Goal: Task Accomplishment & Management: Manage account settings

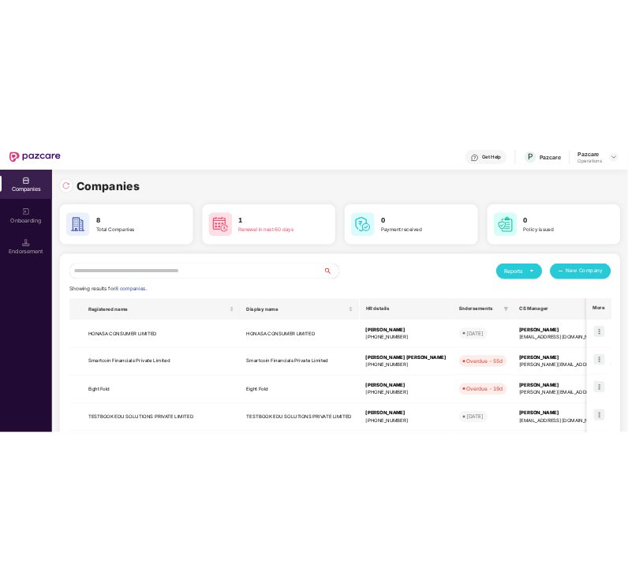
scroll to position [308, 0]
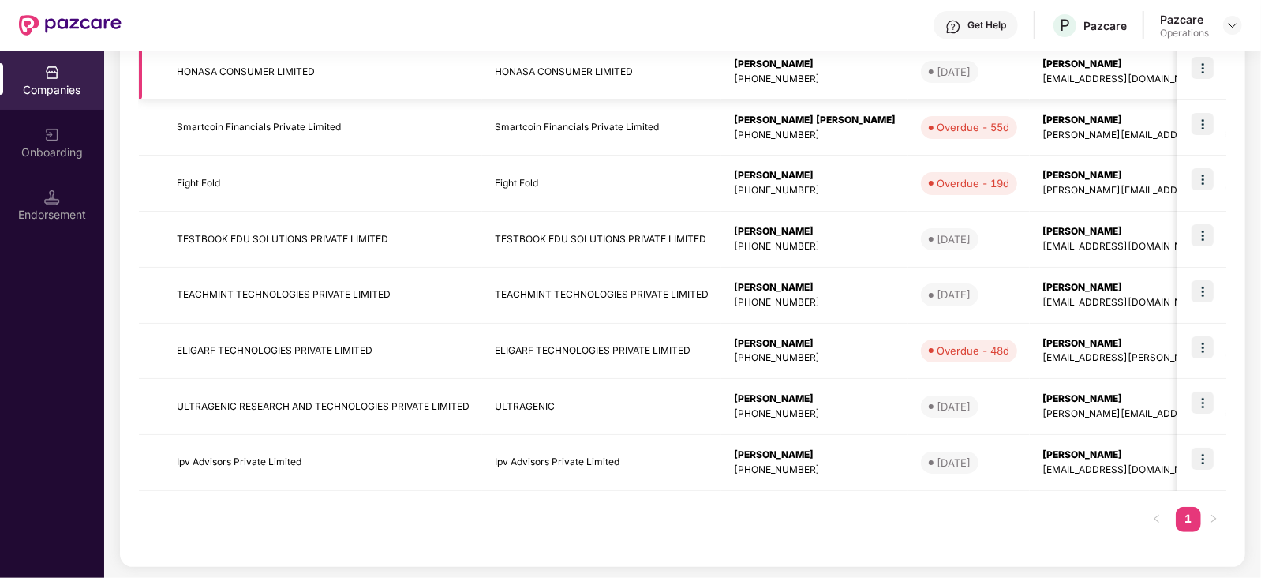
click at [257, 79] on td "HONASA CONSUMER LIMITED" at bounding box center [323, 72] width 318 height 56
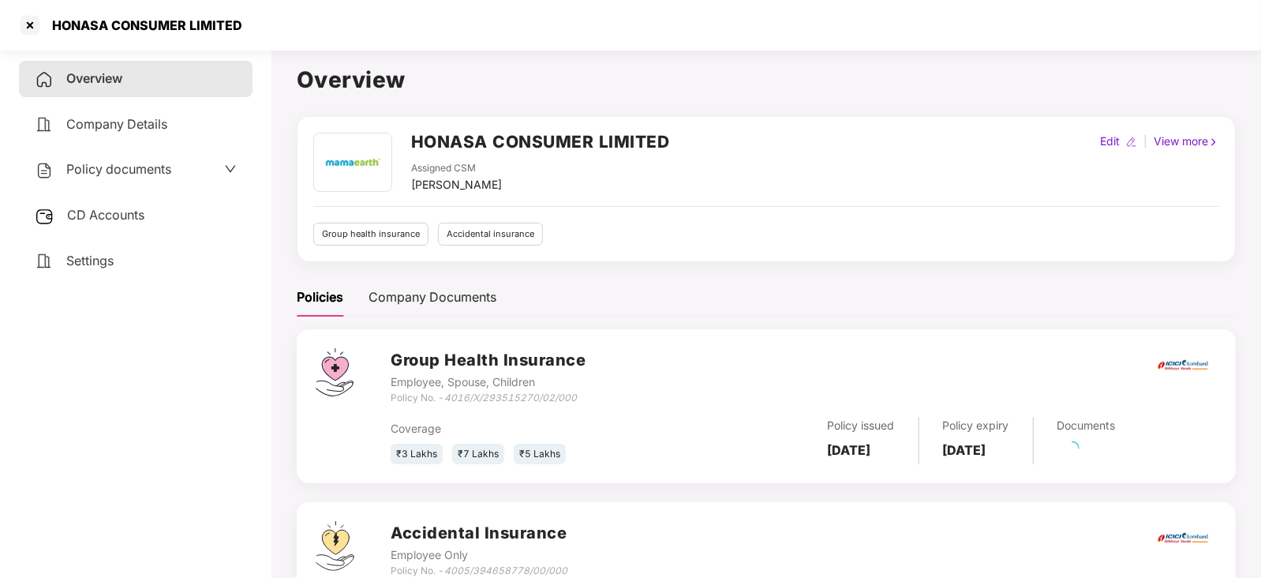
click at [129, 167] on span "Policy documents" at bounding box center [118, 169] width 105 height 16
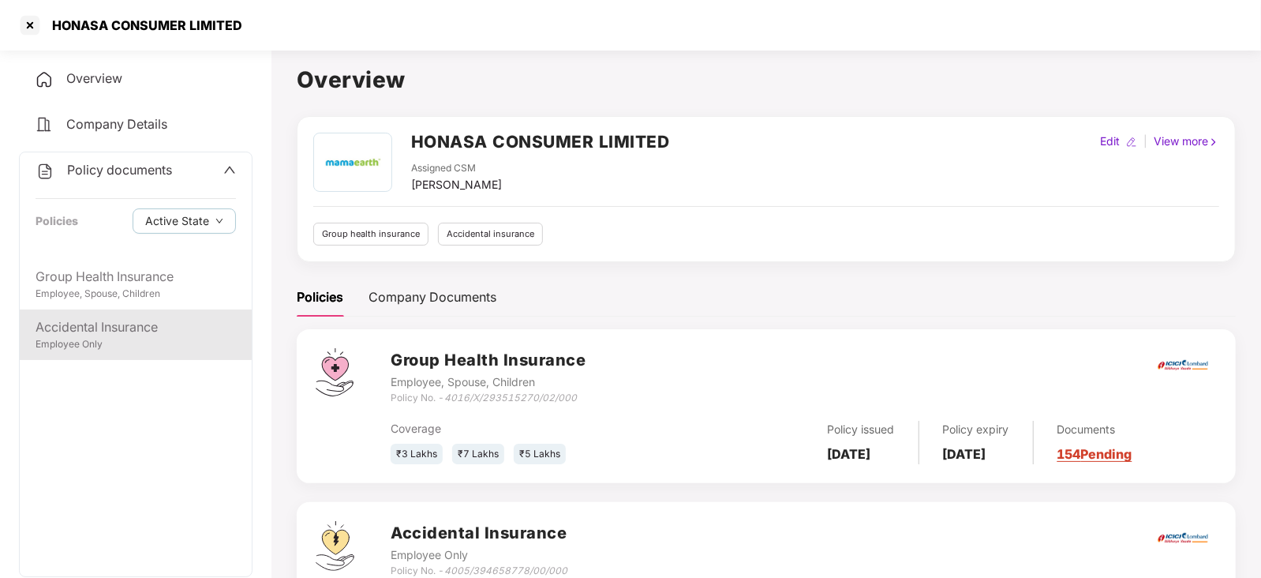
click at [87, 347] on div "Employee Only" at bounding box center [136, 344] width 200 height 15
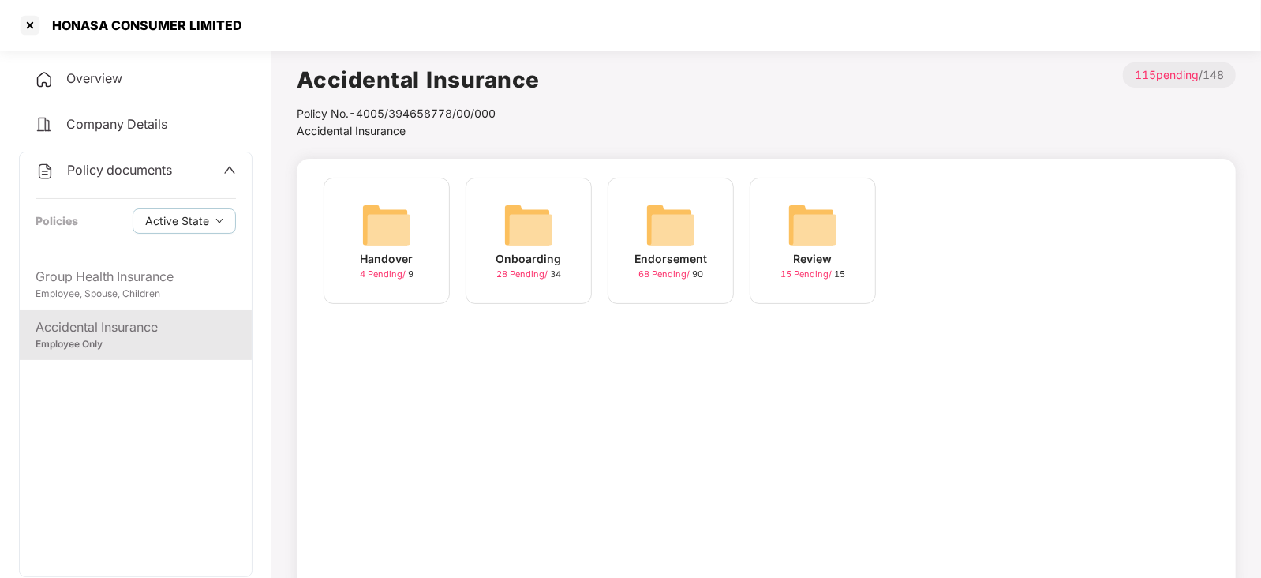
click at [661, 234] on img at bounding box center [671, 225] width 51 height 51
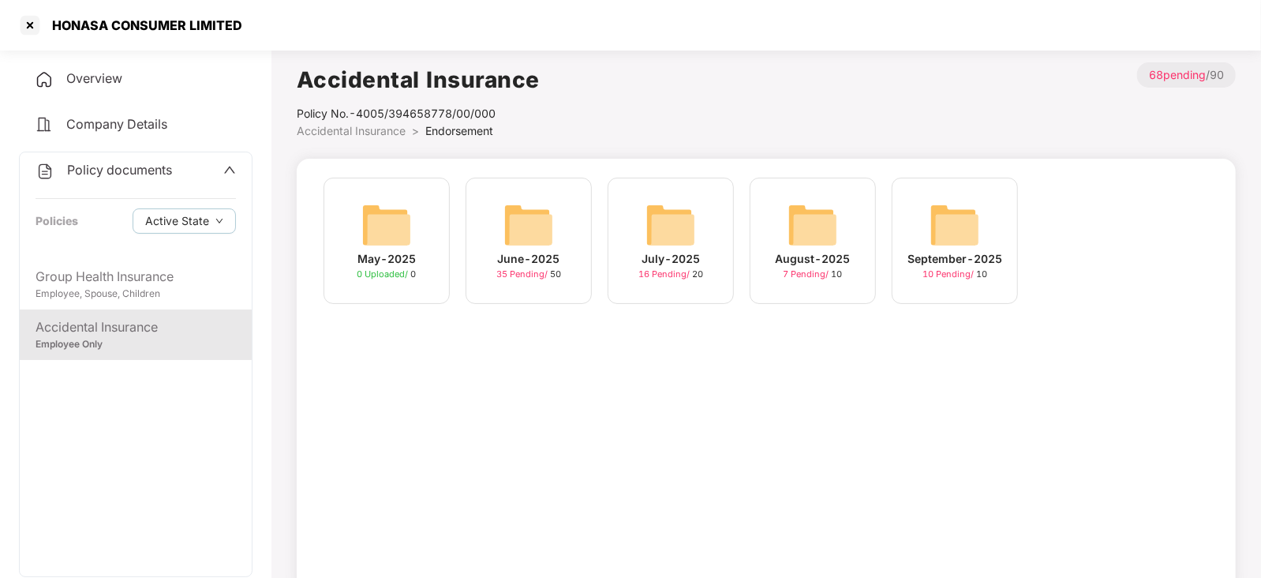
click at [954, 227] on img at bounding box center [955, 225] width 51 height 51
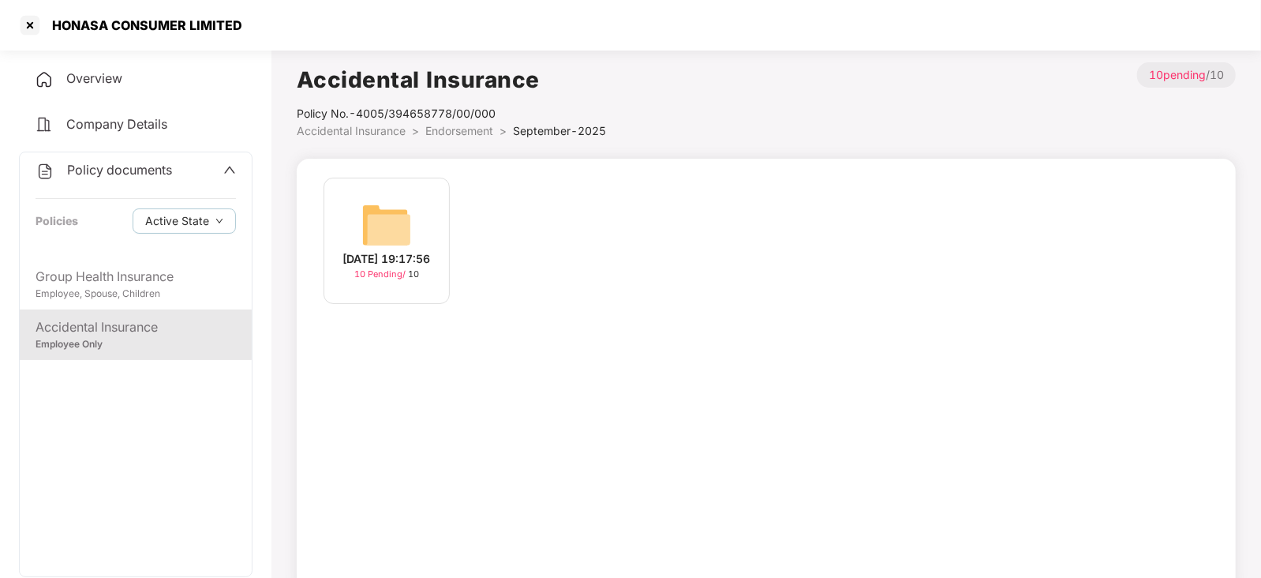
click at [389, 207] on img at bounding box center [387, 225] width 51 height 51
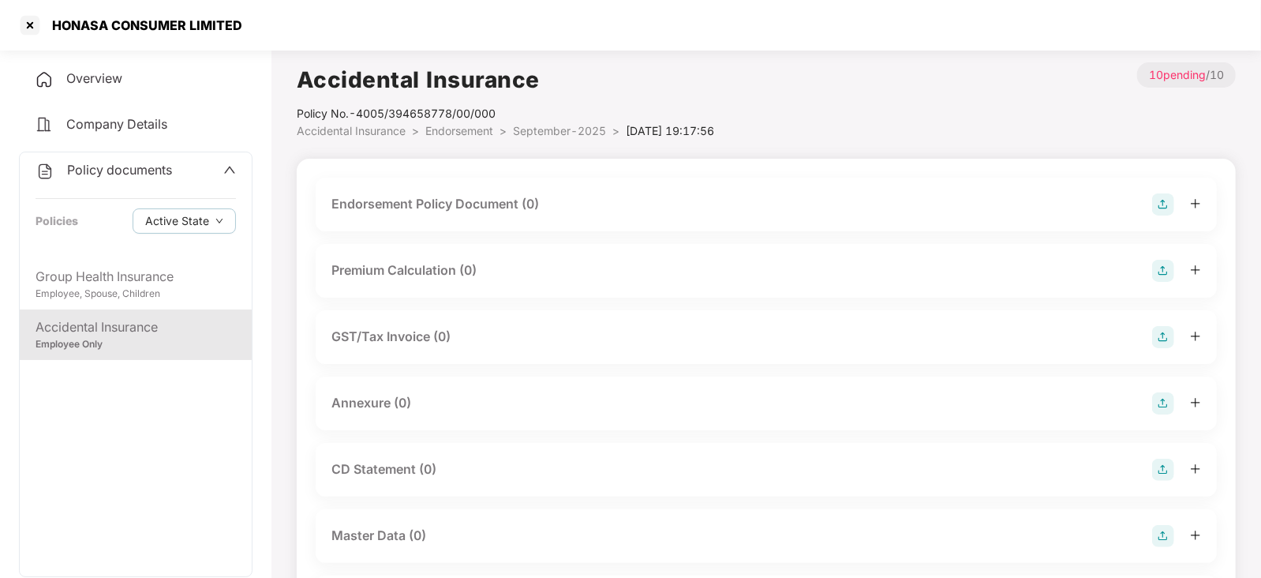
click at [722, 195] on div "Endorsement Policy Document (0)" at bounding box center [767, 204] width 870 height 22
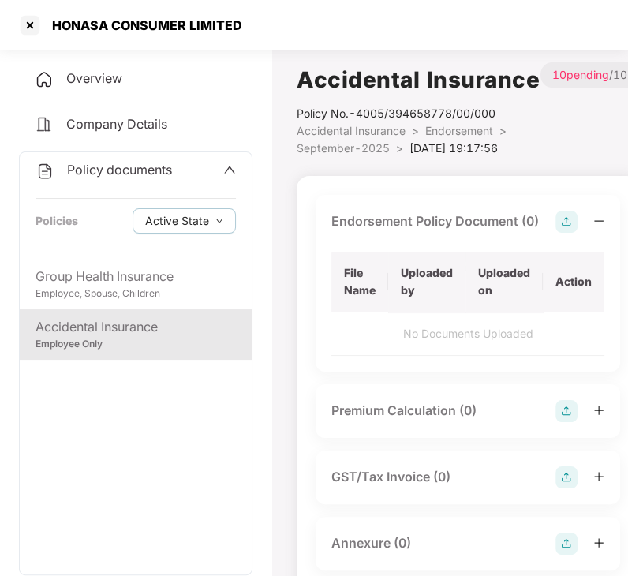
click at [564, 219] on img at bounding box center [567, 222] width 22 height 22
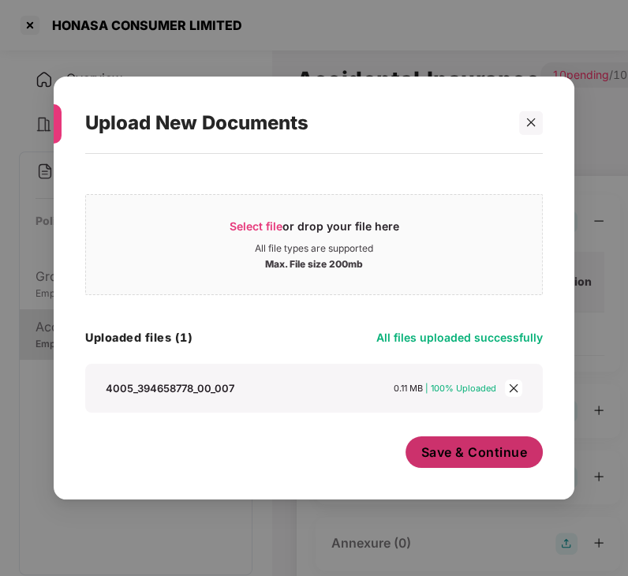
click at [472, 455] on span "Save & Continue" at bounding box center [475, 452] width 107 height 17
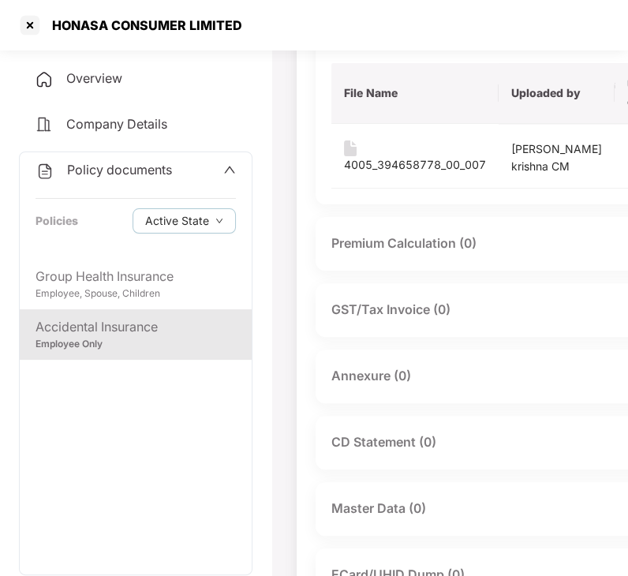
scroll to position [193, 0]
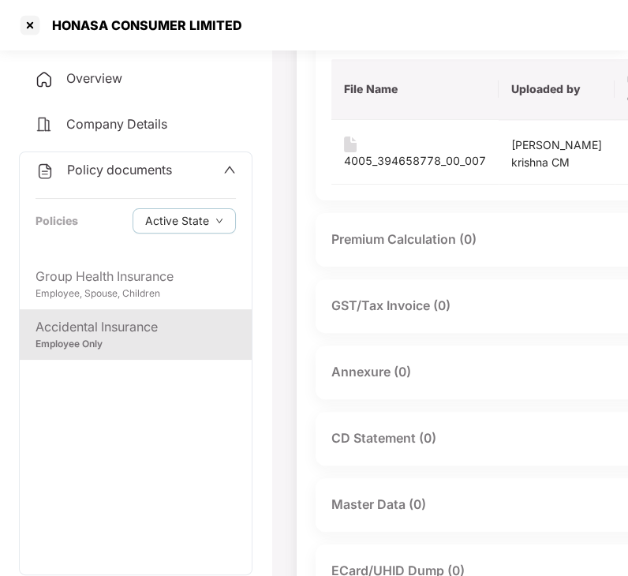
click at [486, 384] on div "Annexure (0)" at bounding box center [543, 373] width 422 height 22
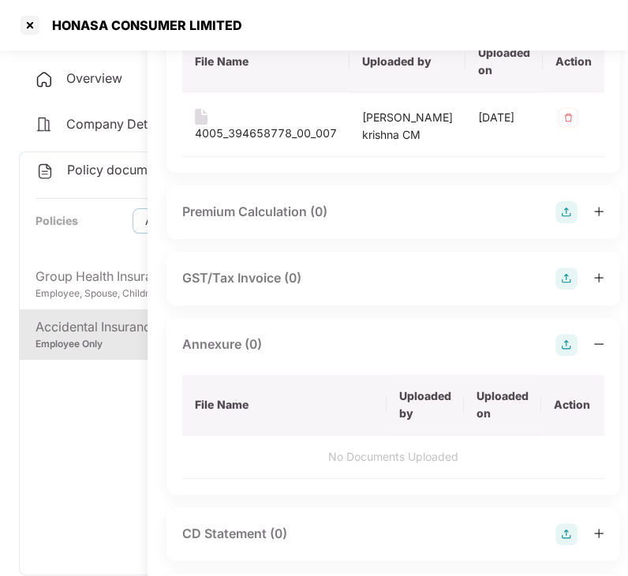
scroll to position [222, 149]
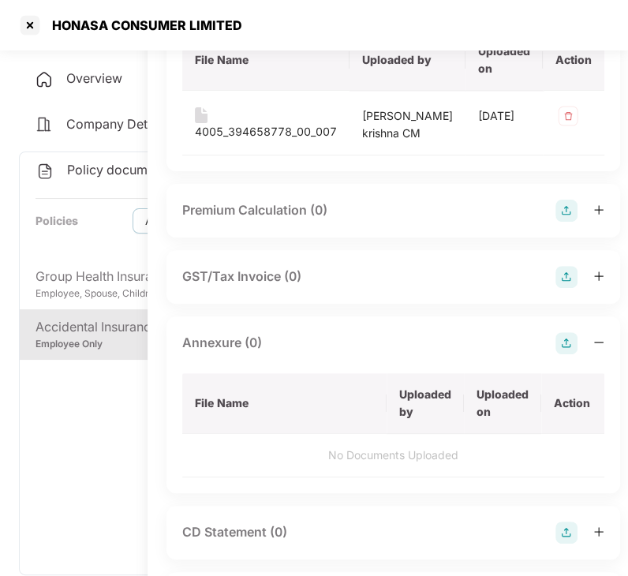
click at [556, 354] on img at bounding box center [567, 343] width 22 height 22
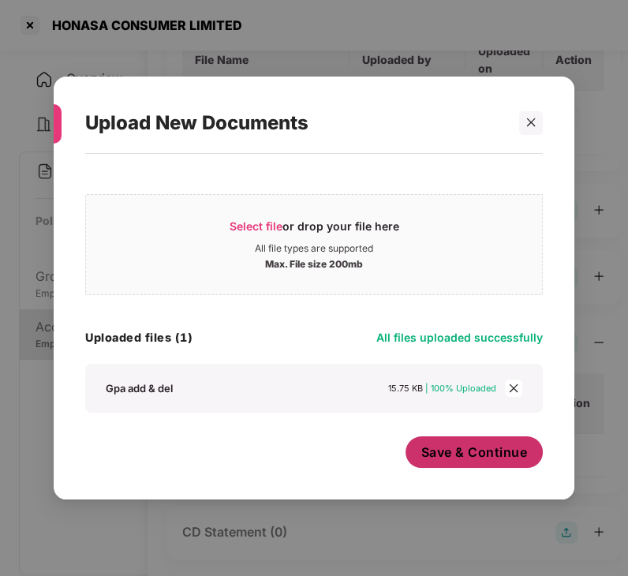
click at [500, 452] on span "Save & Continue" at bounding box center [475, 452] width 107 height 17
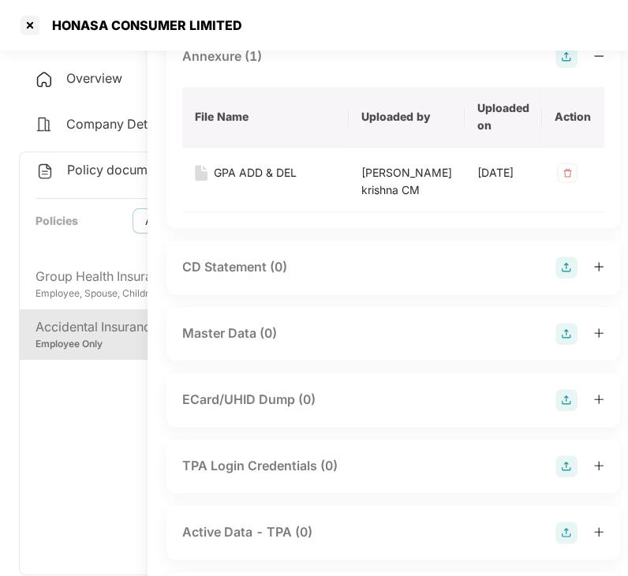
scroll to position [517, 149]
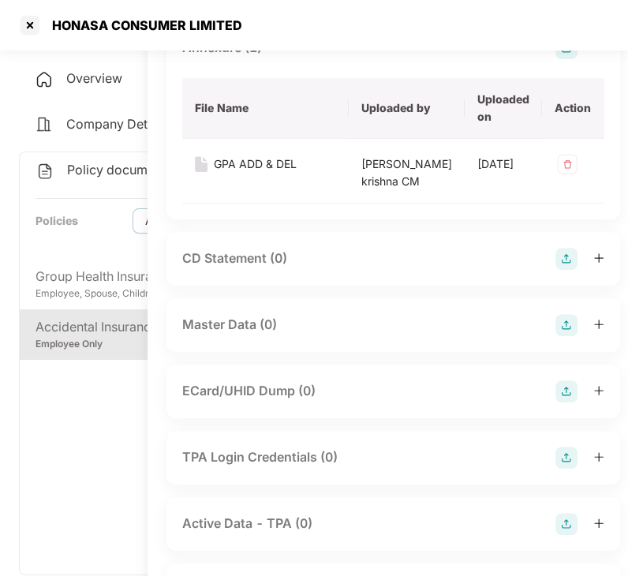
click at [556, 336] on img at bounding box center [567, 325] width 22 height 22
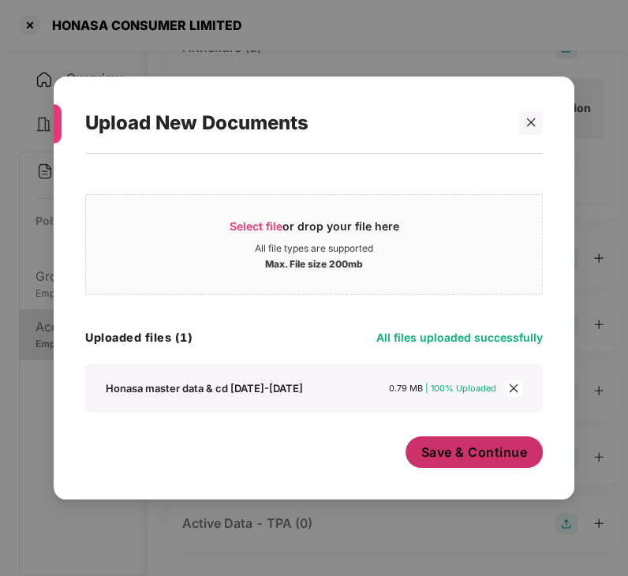
click at [466, 459] on span "Save & Continue" at bounding box center [475, 452] width 107 height 17
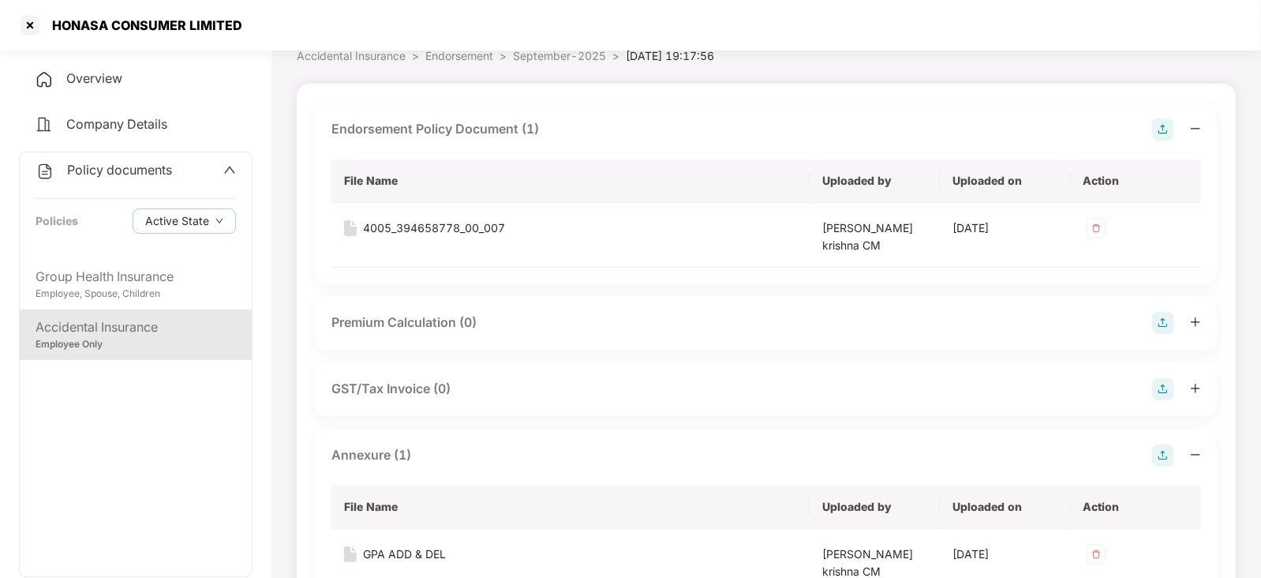
scroll to position [0, 0]
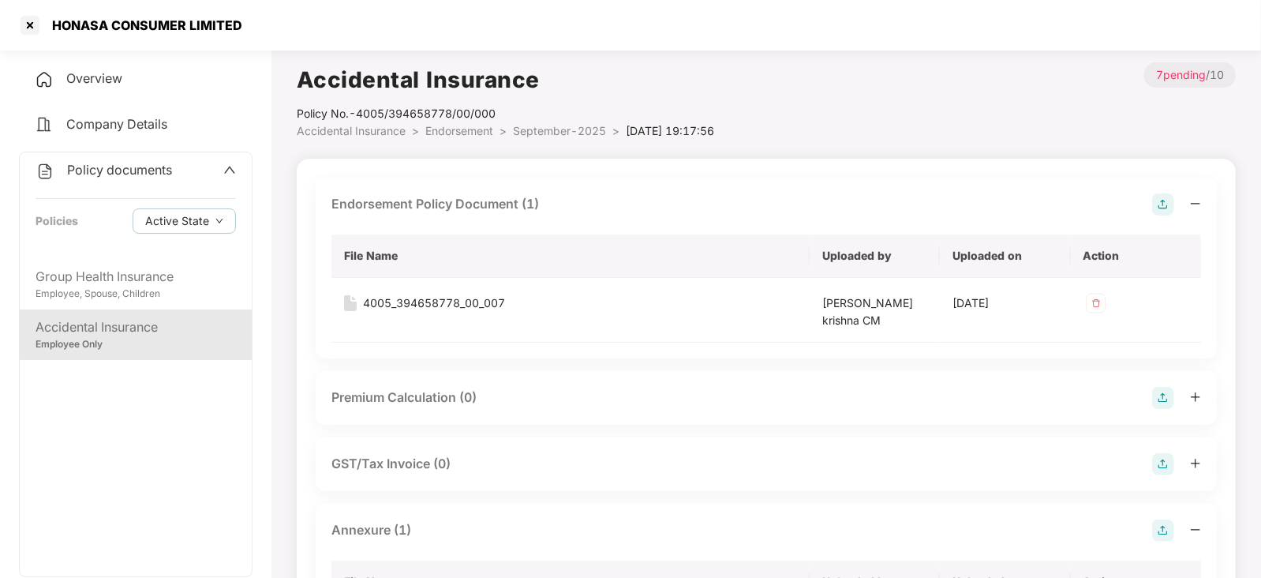
click at [133, 339] on div "Employee Only" at bounding box center [136, 344] width 200 height 15
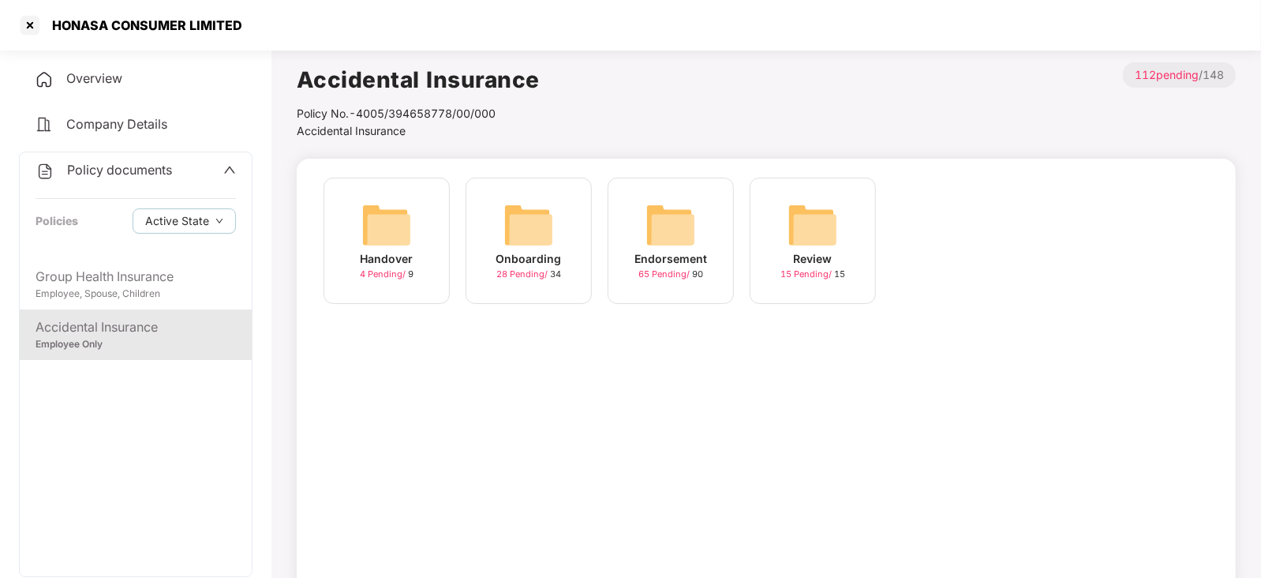
click at [672, 223] on img at bounding box center [671, 225] width 51 height 51
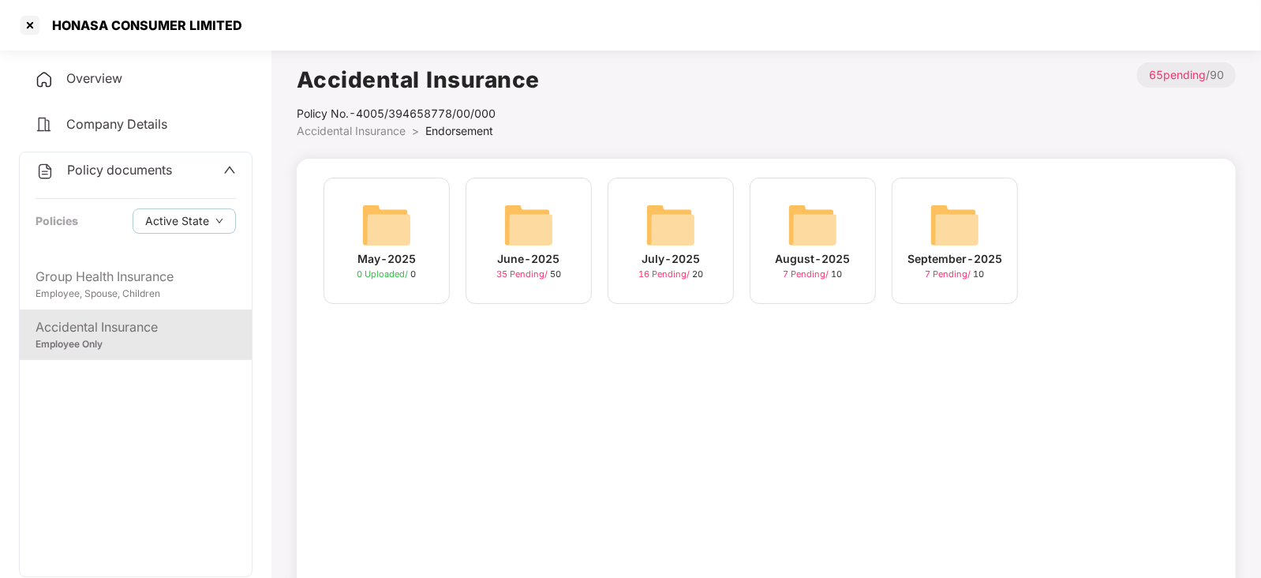
click at [955, 238] on img at bounding box center [955, 225] width 51 height 51
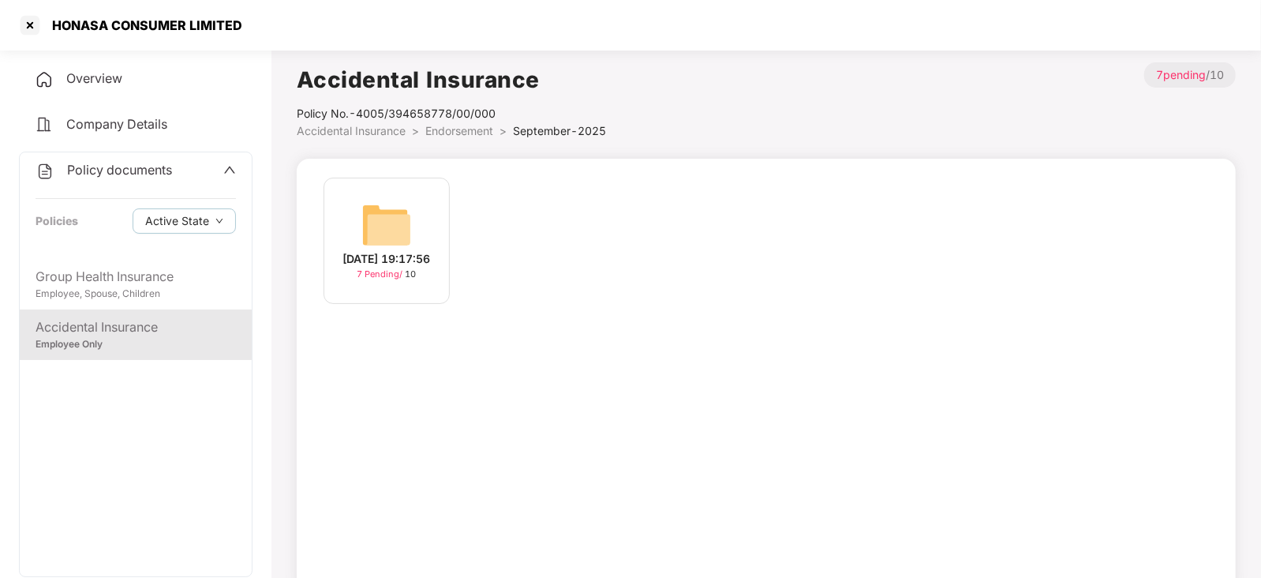
click at [346, 227] on div "[DATE] 19:17:56 7 Pending / 10" at bounding box center [387, 241] width 126 height 126
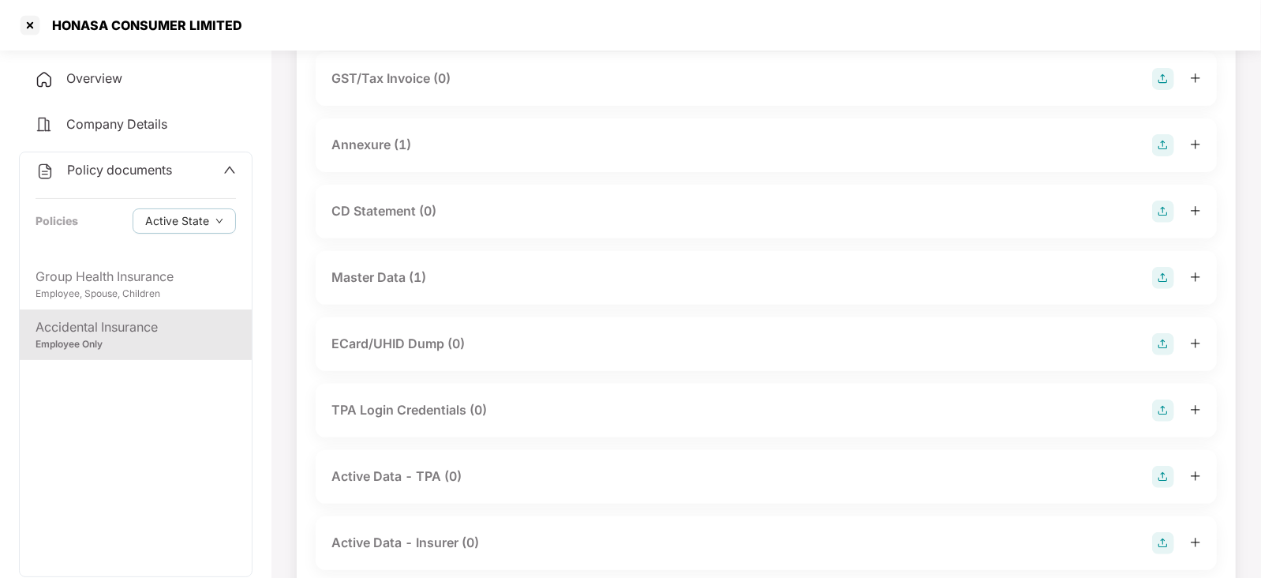
scroll to position [269, 0]
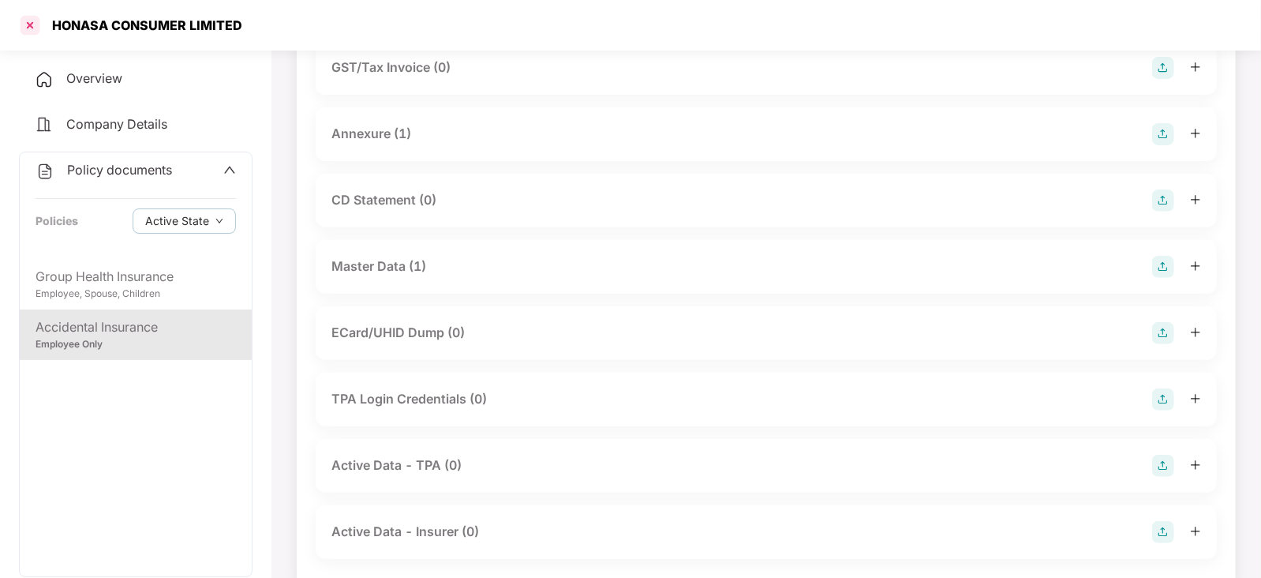
click at [28, 21] on div at bounding box center [29, 25] width 25 height 25
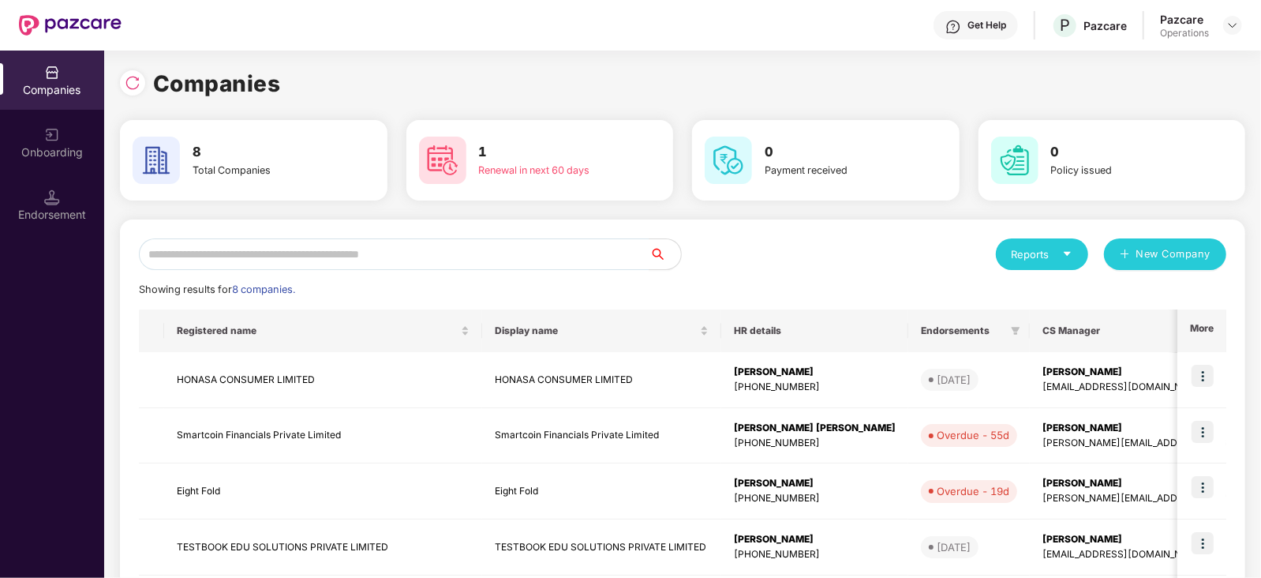
scroll to position [0, 0]
click at [132, 75] on img at bounding box center [133, 83] width 16 height 16
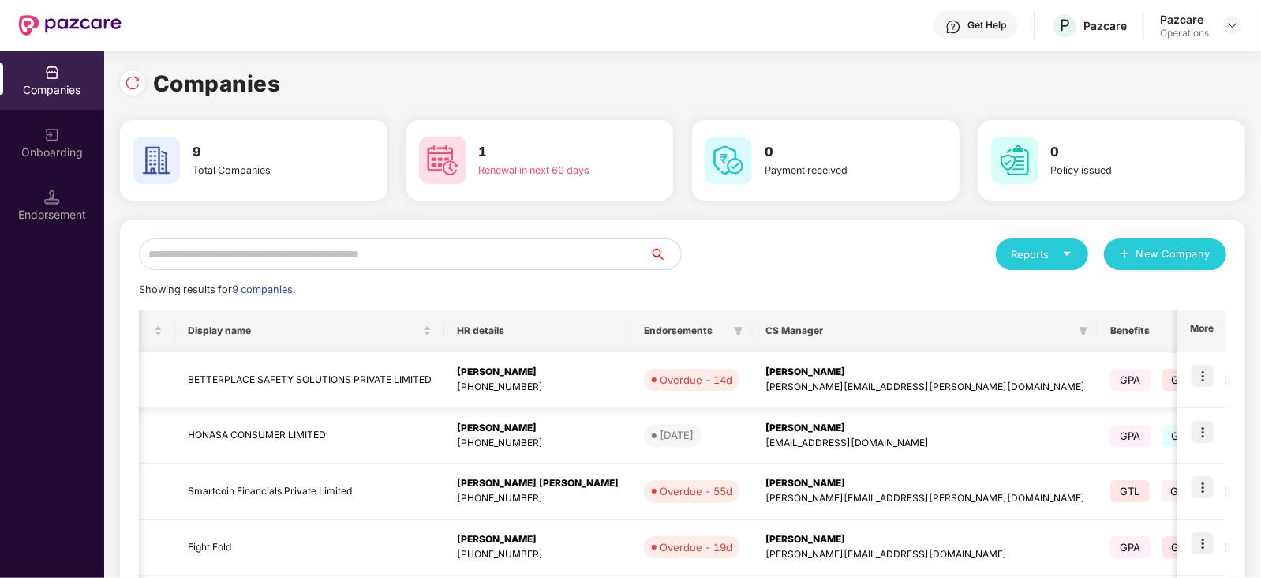
scroll to position [0, 313]
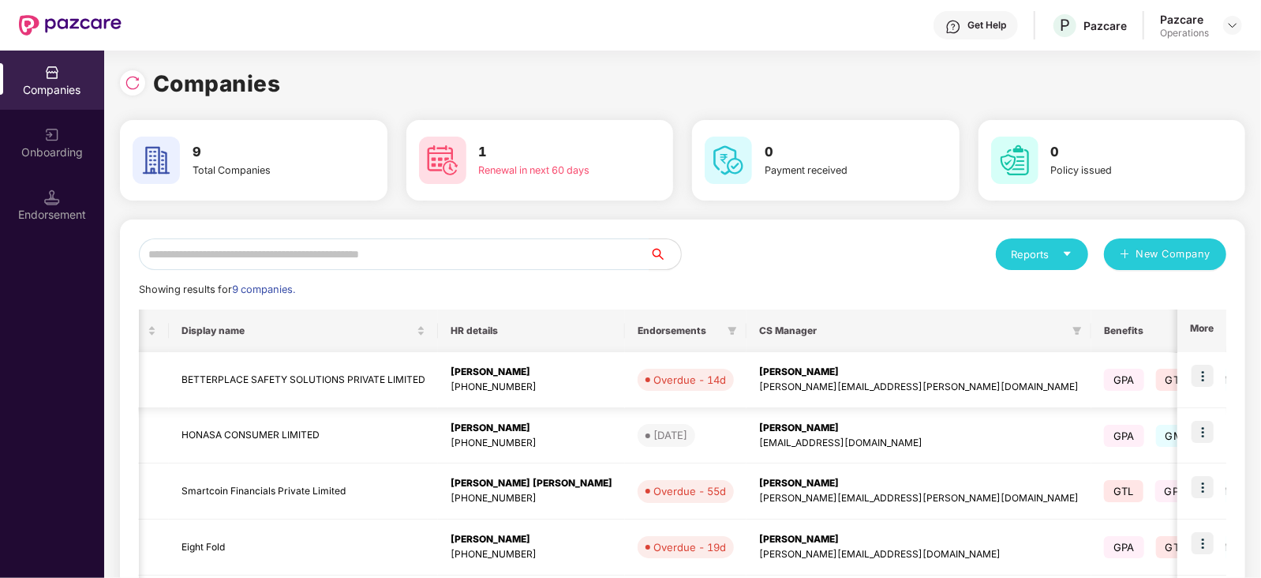
click at [1196, 373] on img at bounding box center [1203, 376] width 22 height 22
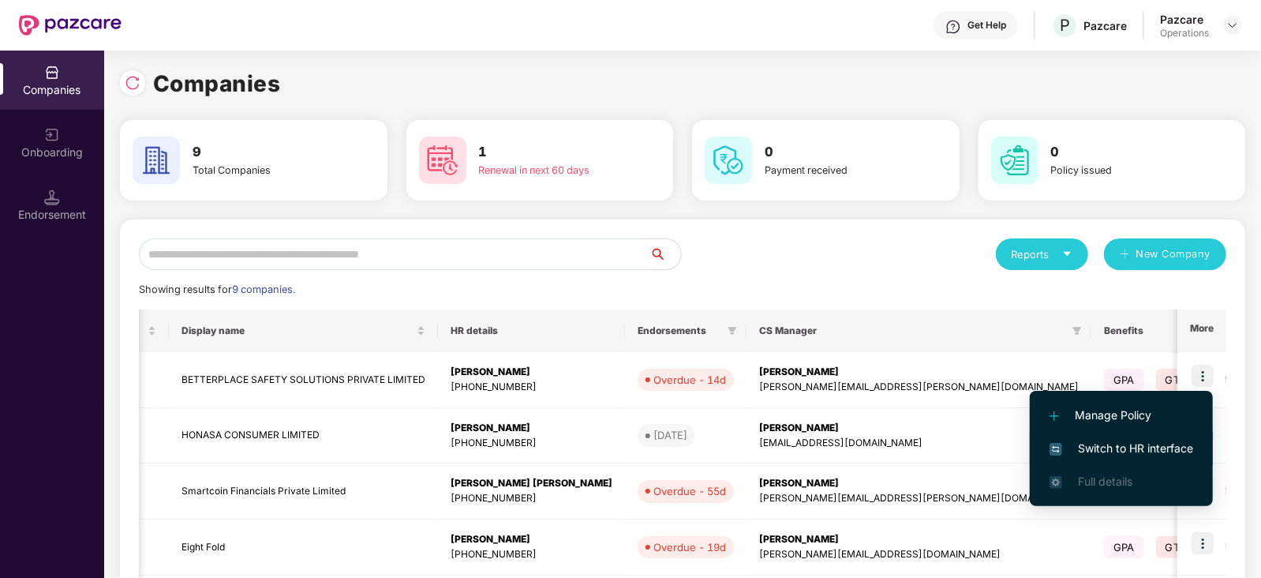
click at [1107, 452] on span "Switch to HR interface" at bounding box center [1122, 448] width 144 height 17
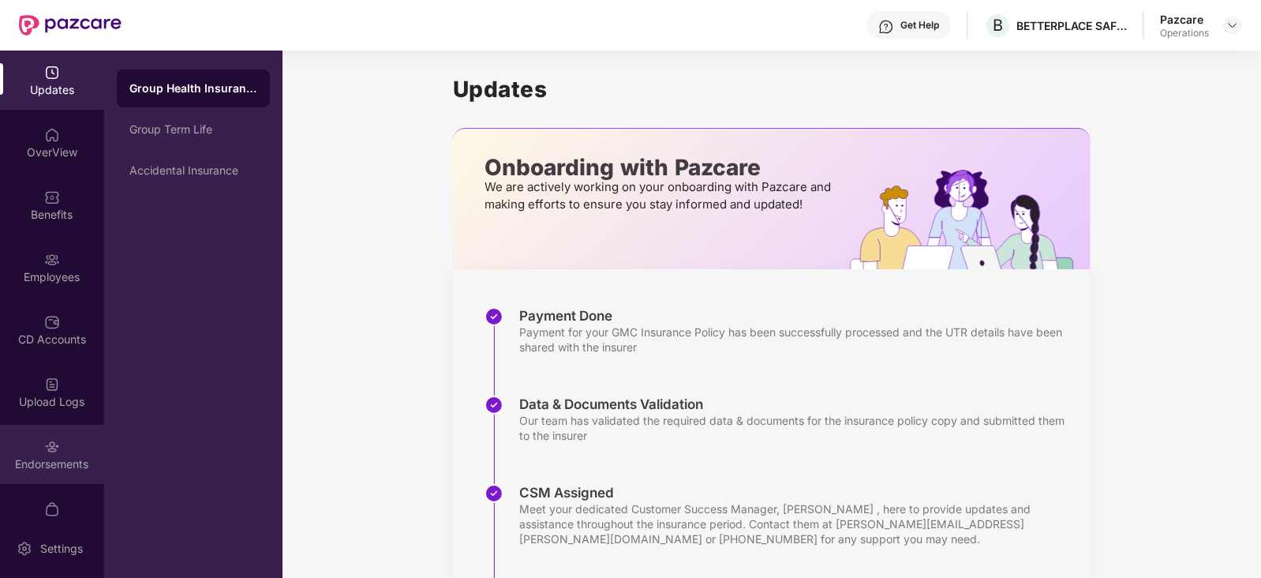
click at [54, 448] on img at bounding box center [52, 447] width 16 height 16
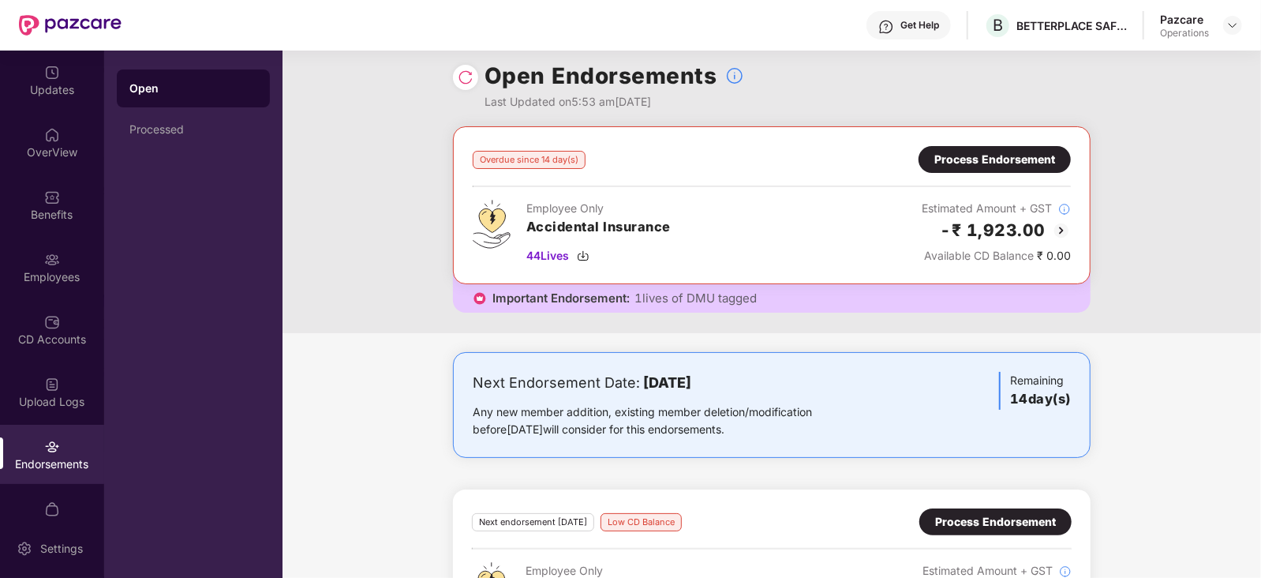
scroll to position [0, 0]
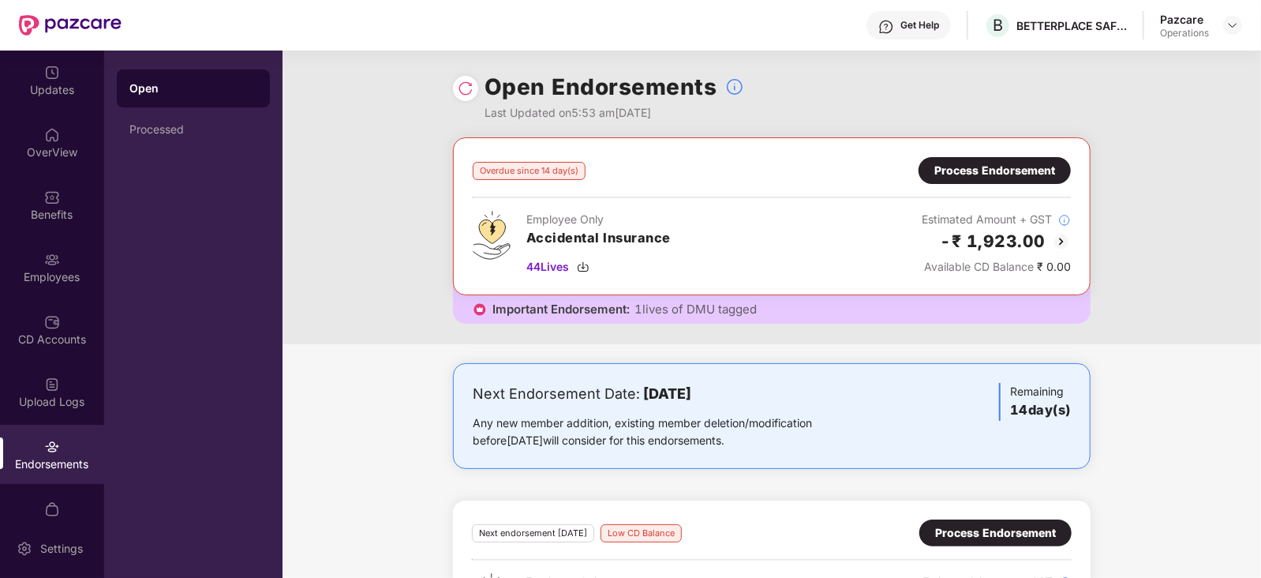
click at [659, 313] on span "1 lives of DMU tagged" at bounding box center [696, 310] width 122 height 16
click at [694, 308] on span "1 lives of DMU tagged" at bounding box center [696, 310] width 122 height 16
click at [526, 308] on span "Important Endorsement:" at bounding box center [561, 310] width 137 height 16
click at [963, 163] on div "Process Endorsement" at bounding box center [995, 170] width 121 height 17
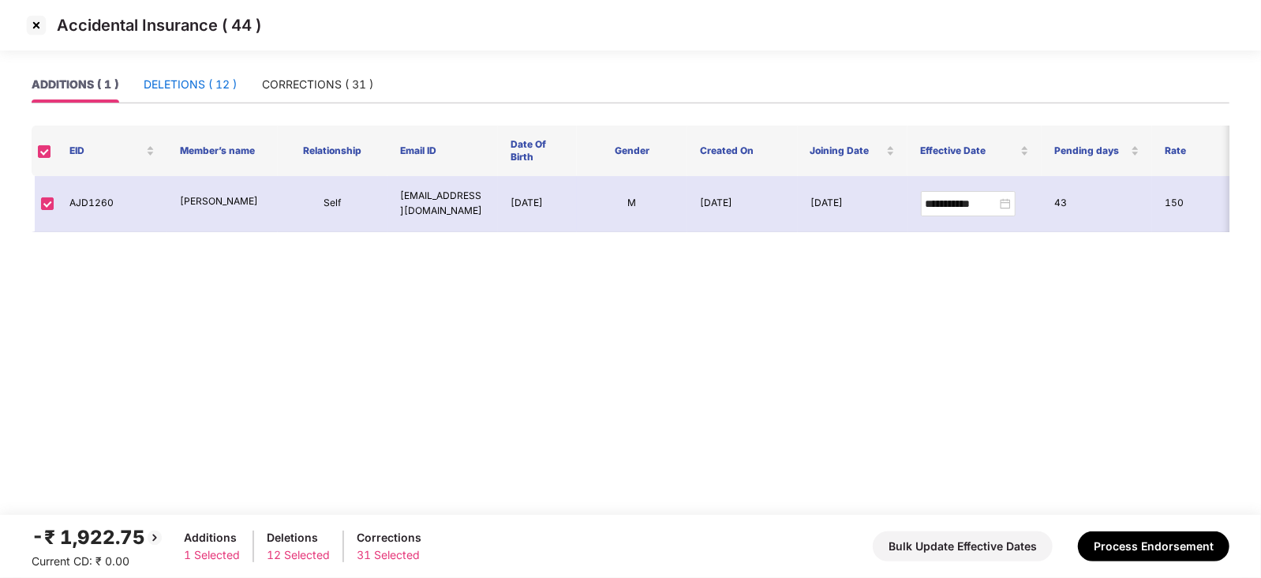
click at [174, 79] on div "DELETIONS ( 12 )" at bounding box center [190, 84] width 93 height 17
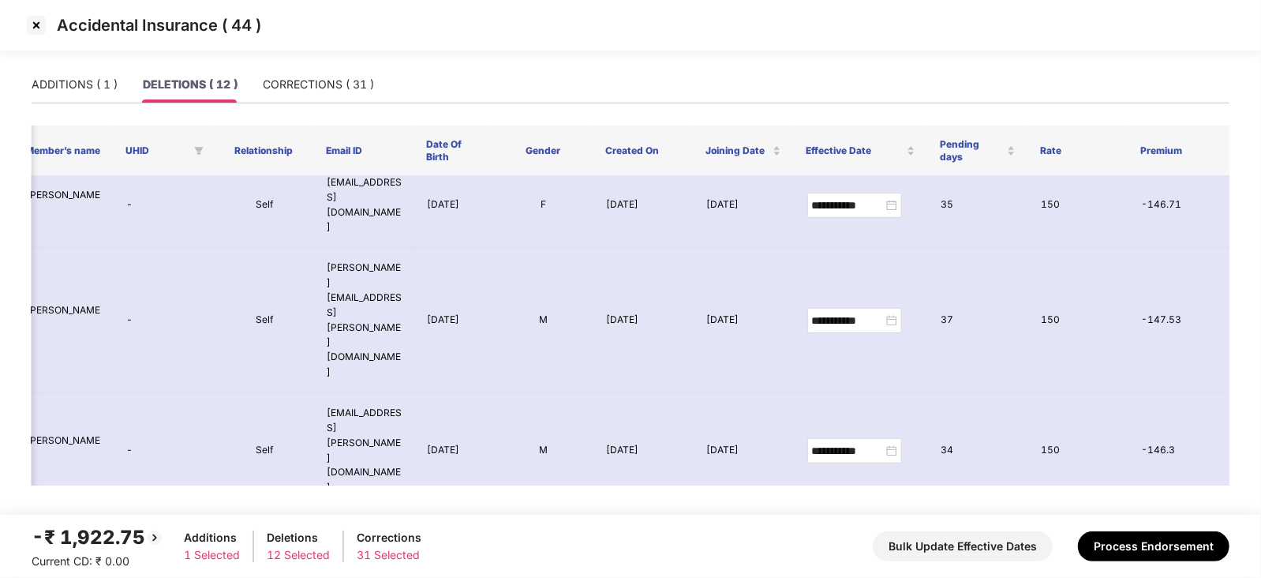
scroll to position [0, 144]
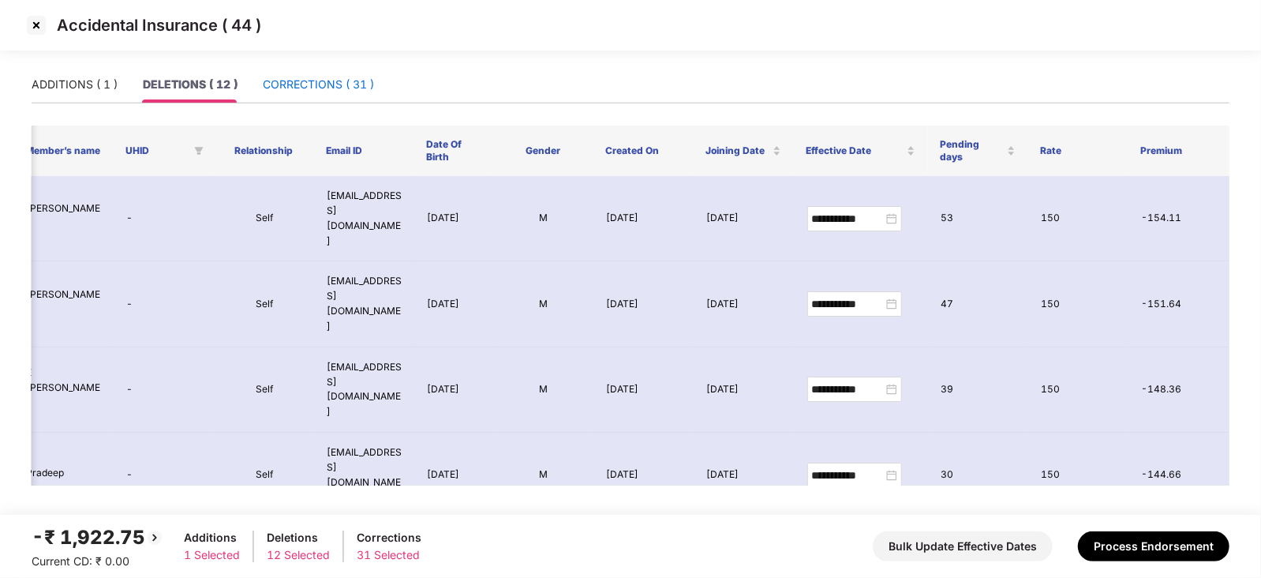
click at [287, 81] on div "CORRECTIONS ( 31 )" at bounding box center [318, 84] width 111 height 17
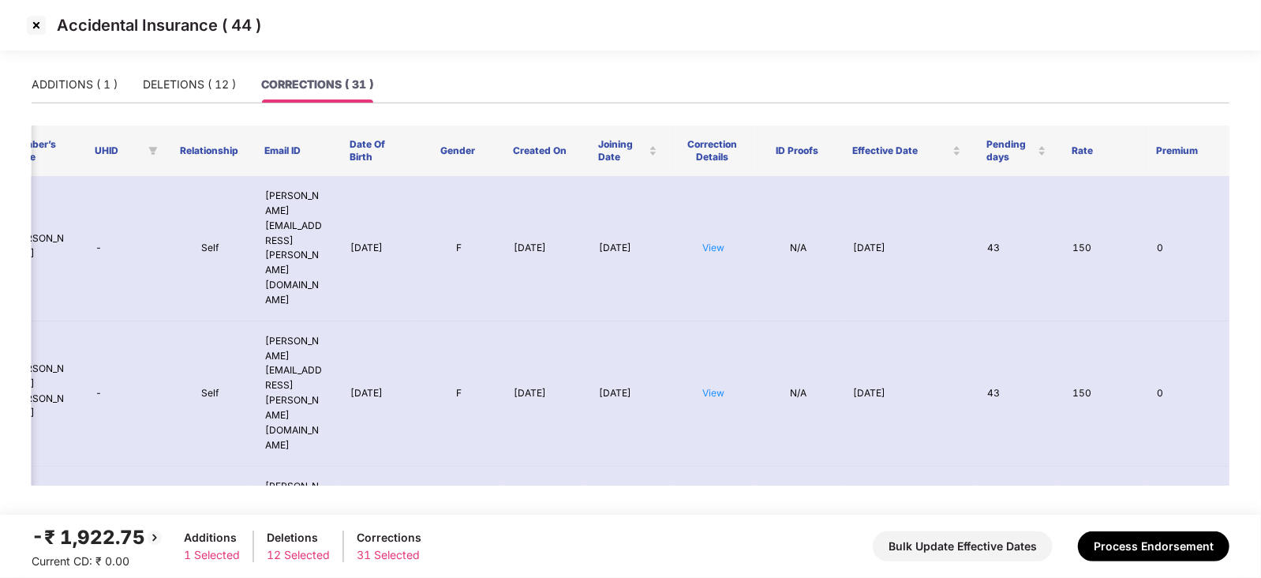
scroll to position [0, 0]
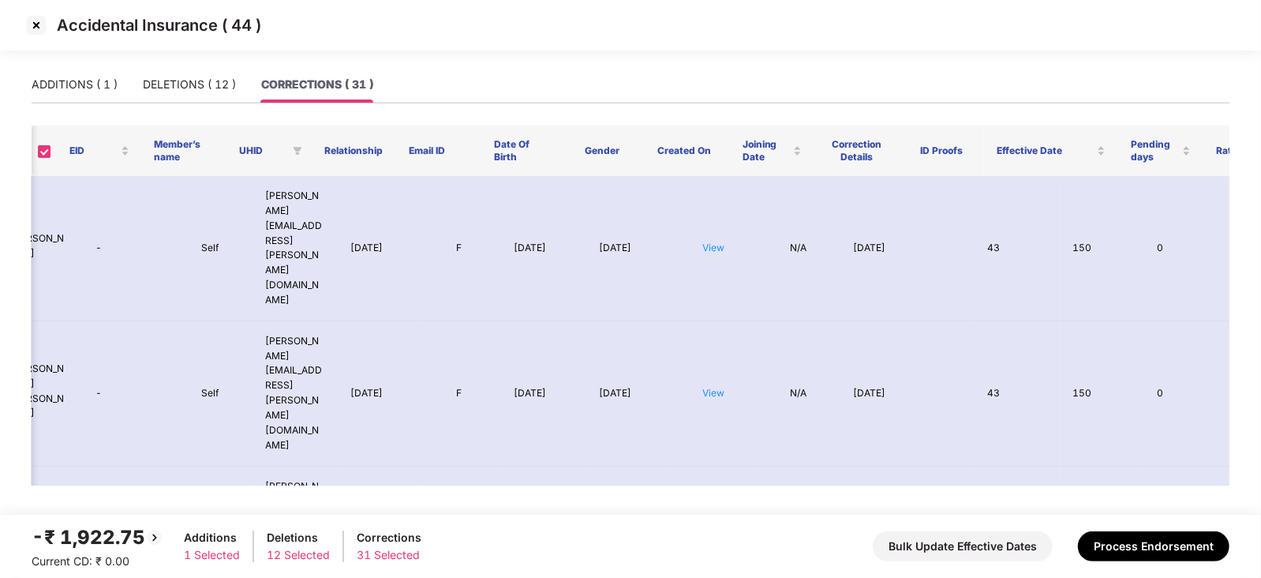
click at [38, 25] on img at bounding box center [36, 25] width 25 height 25
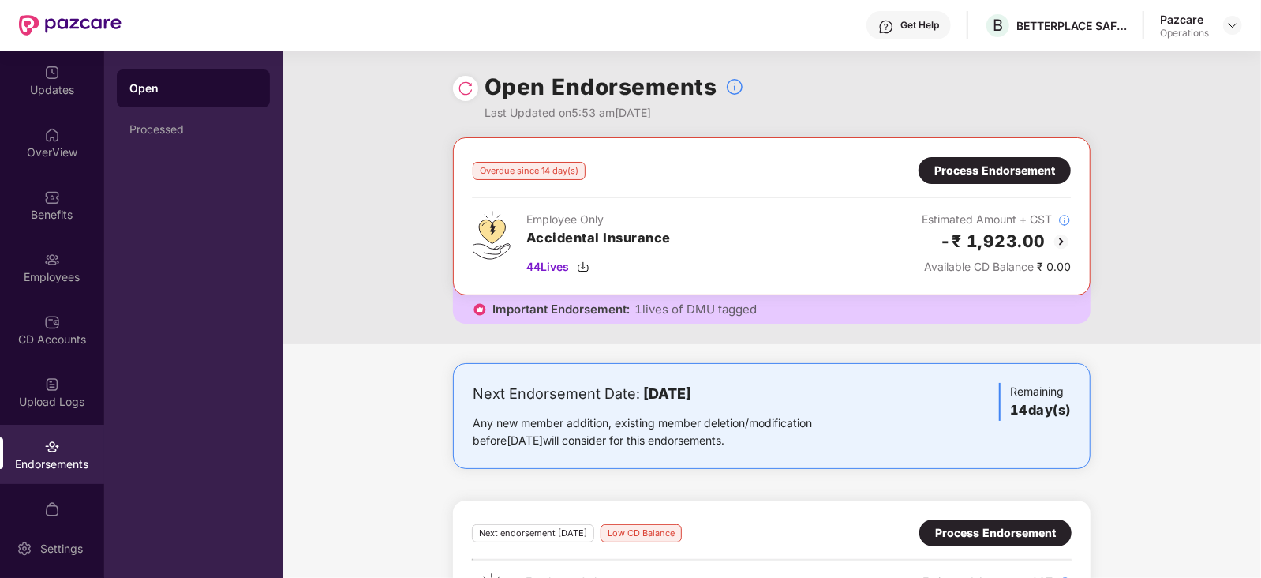
click at [1062, 242] on img at bounding box center [1061, 241] width 19 height 19
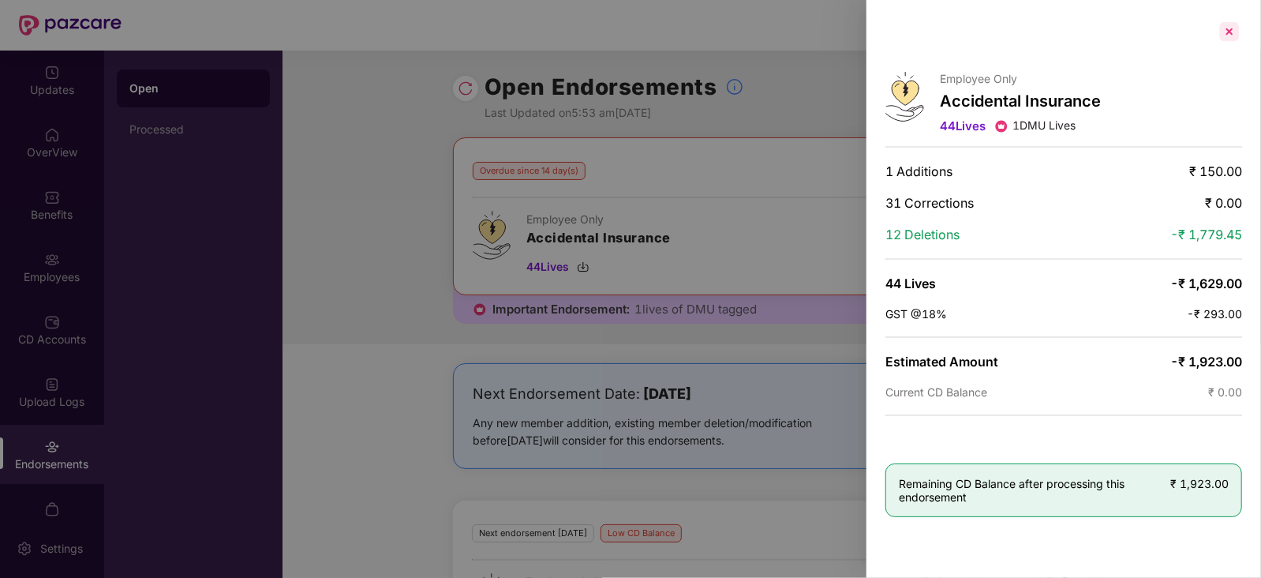
click at [1226, 24] on div at bounding box center [1229, 31] width 25 height 25
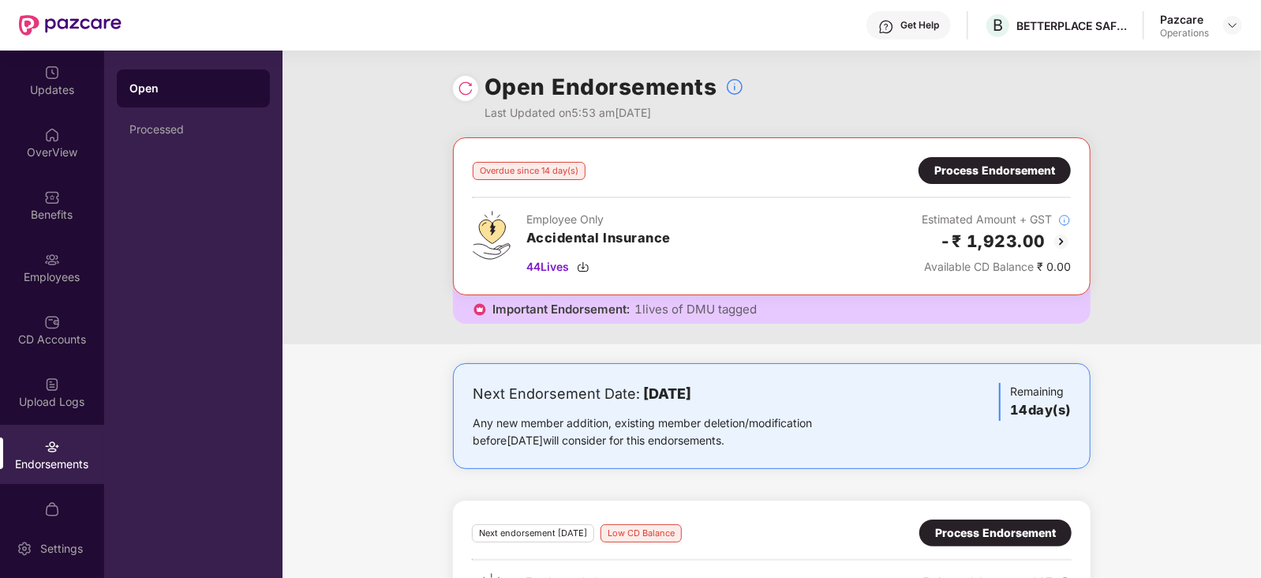
click at [472, 89] on img at bounding box center [466, 89] width 16 height 16
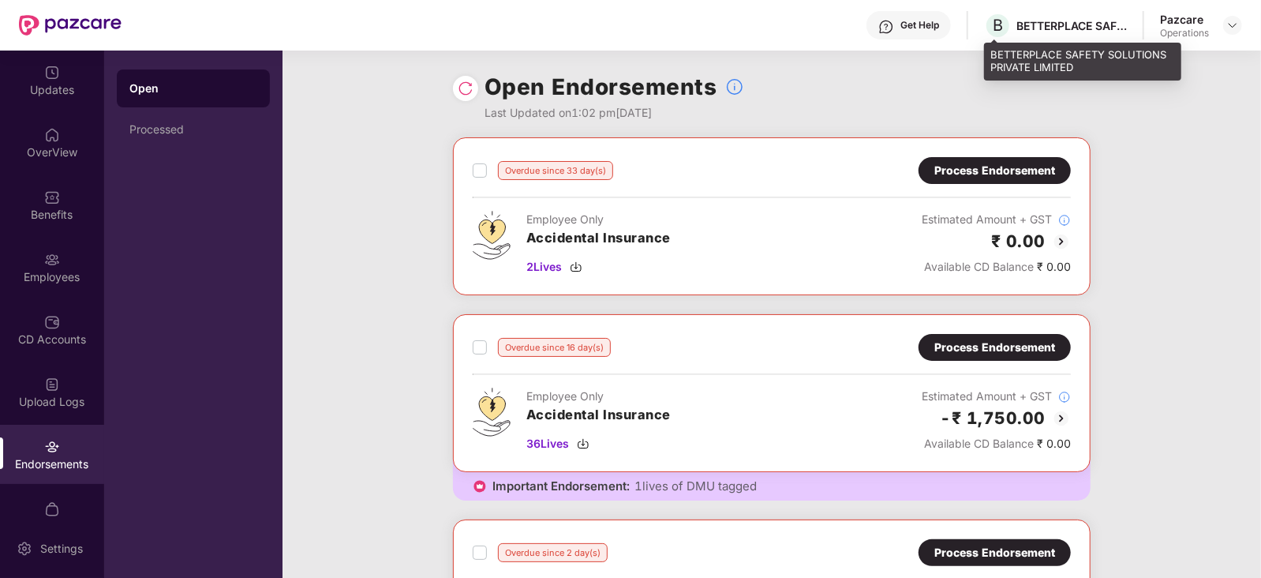
click at [1059, 23] on div "BETTERPLACE SAFETY SOLUTIONS PRIVATE LIMITED" at bounding box center [1072, 25] width 111 height 15
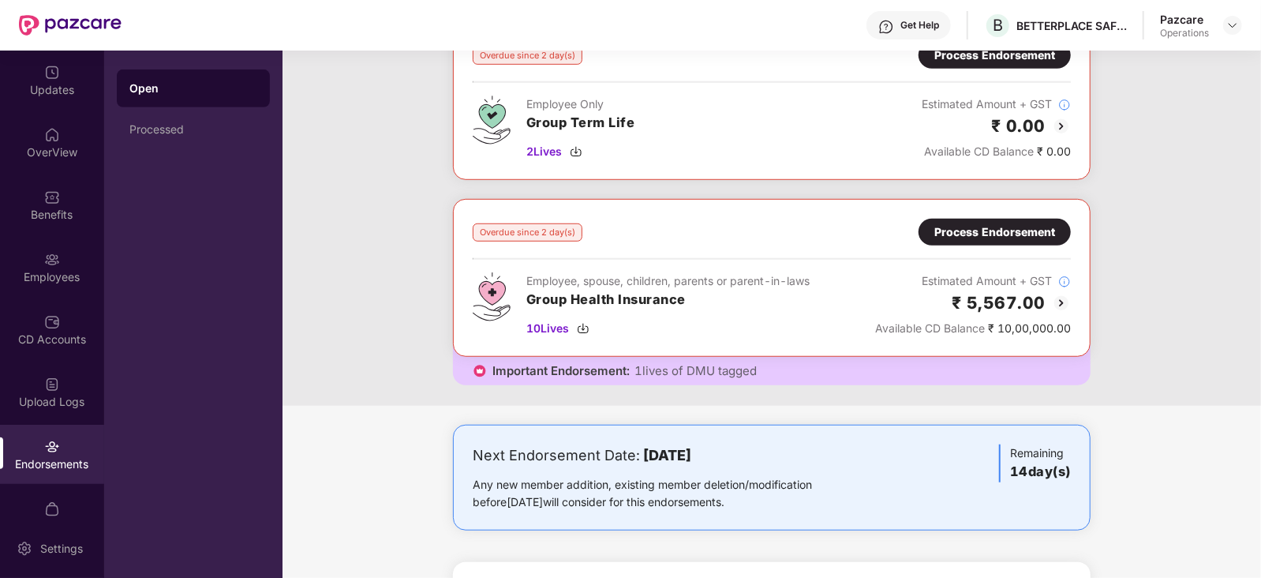
scroll to position [686, 0]
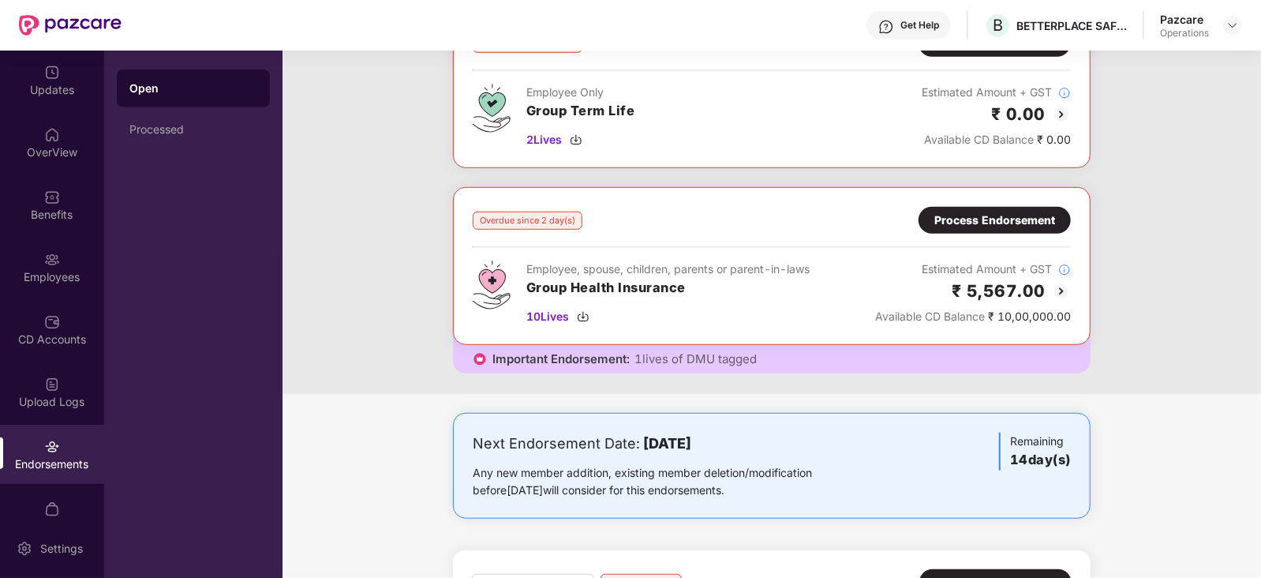
click at [1057, 286] on img at bounding box center [1061, 291] width 19 height 19
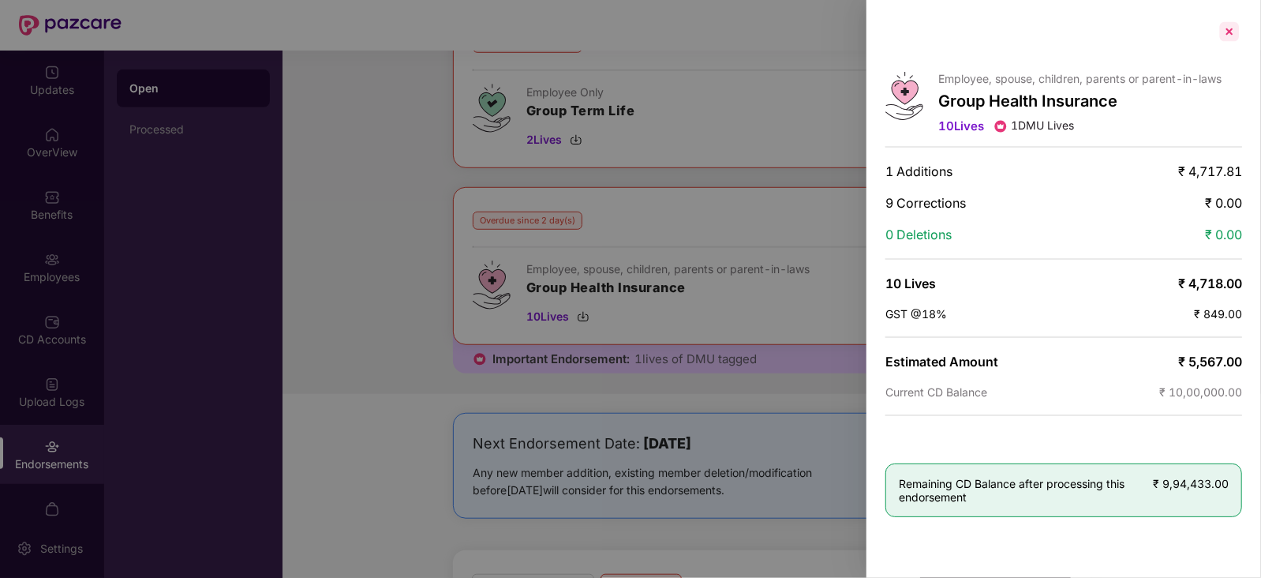
click at [1227, 29] on div at bounding box center [1229, 31] width 25 height 25
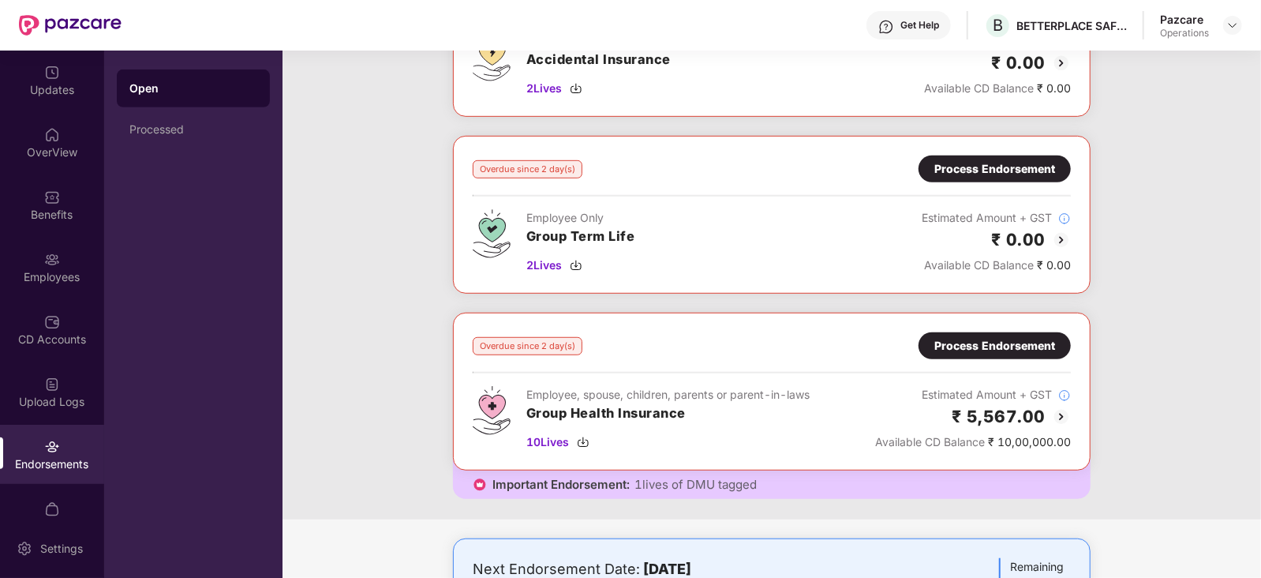
scroll to position [560, 0]
click at [58, 149] on div "OverView" at bounding box center [52, 152] width 104 height 16
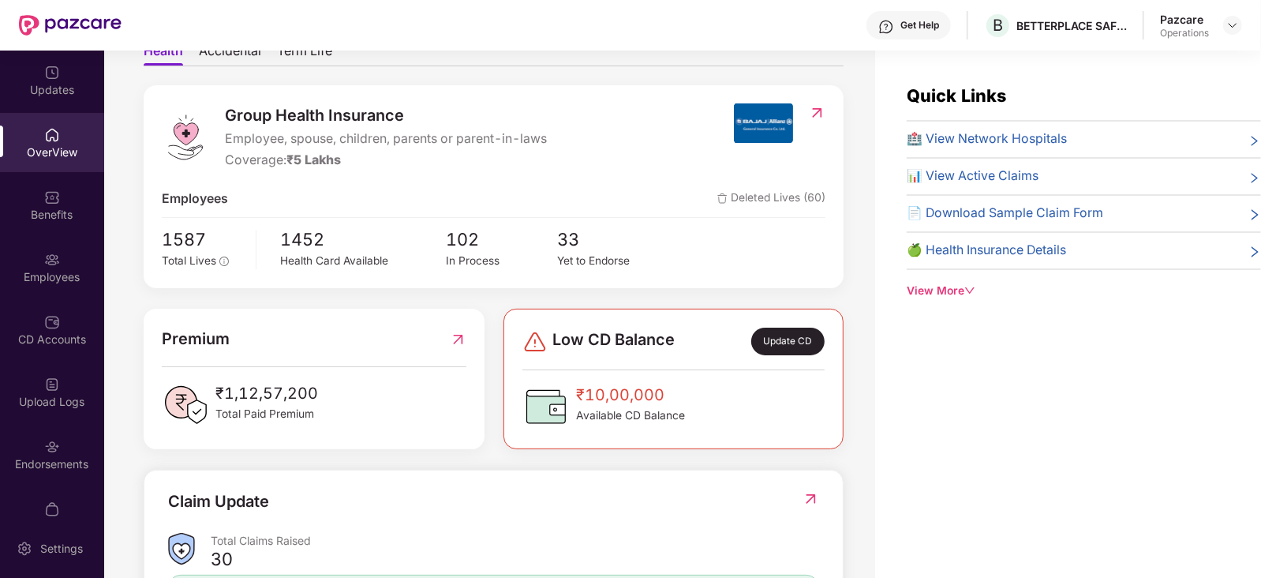
scroll to position [0, 0]
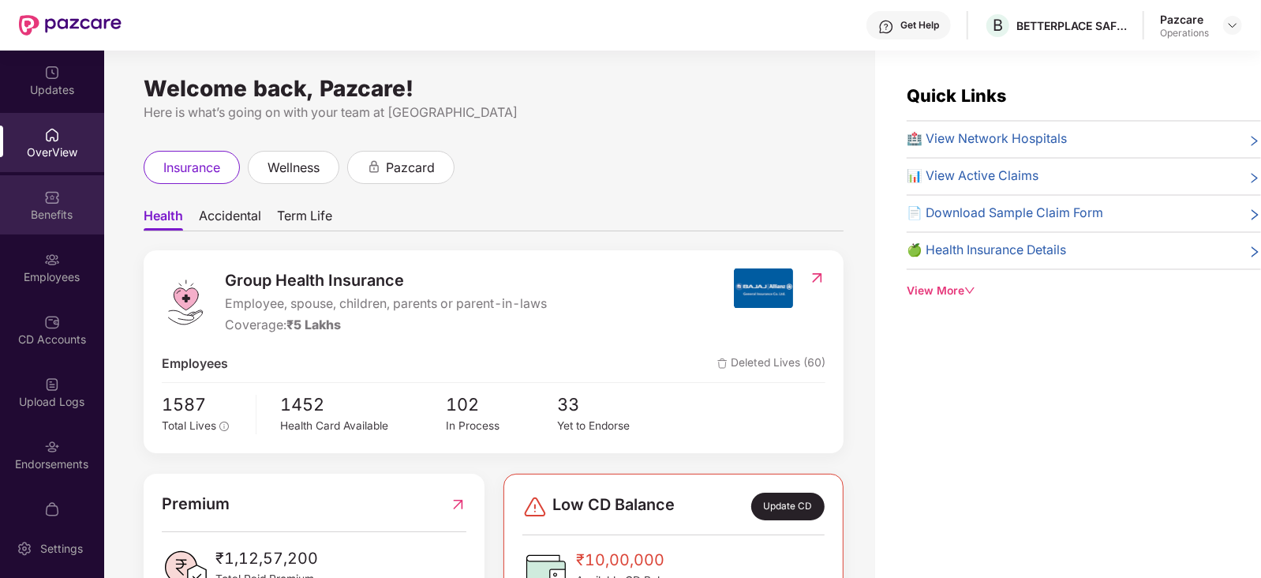
click at [36, 213] on div "Benefits" at bounding box center [52, 215] width 104 height 16
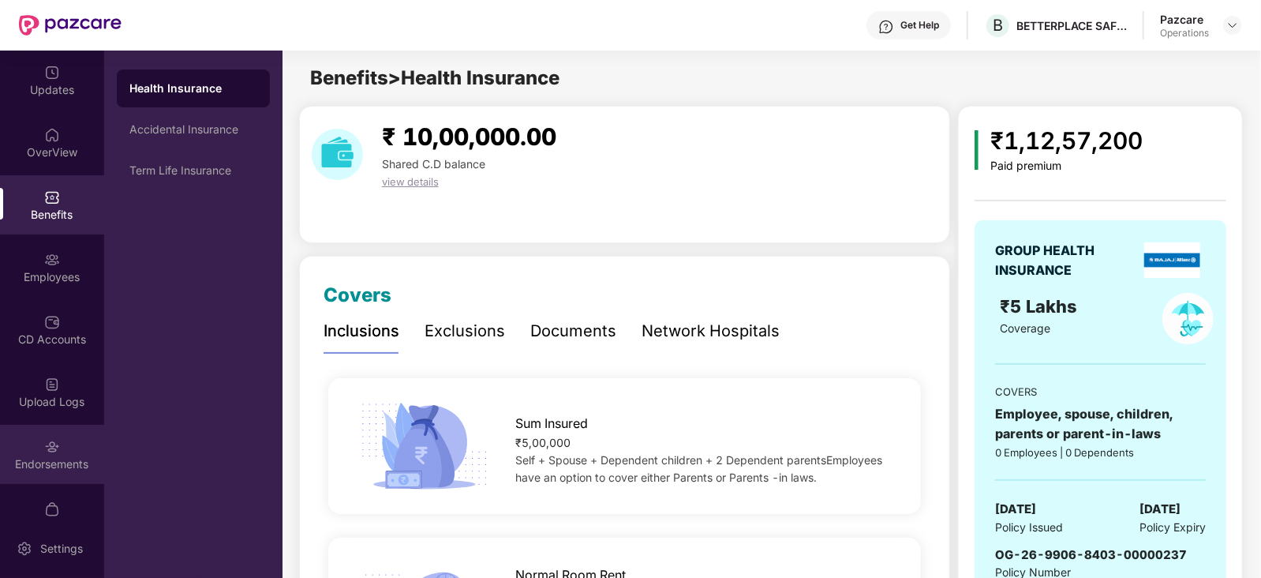
click at [49, 456] on div "Endorsements" at bounding box center [52, 464] width 104 height 16
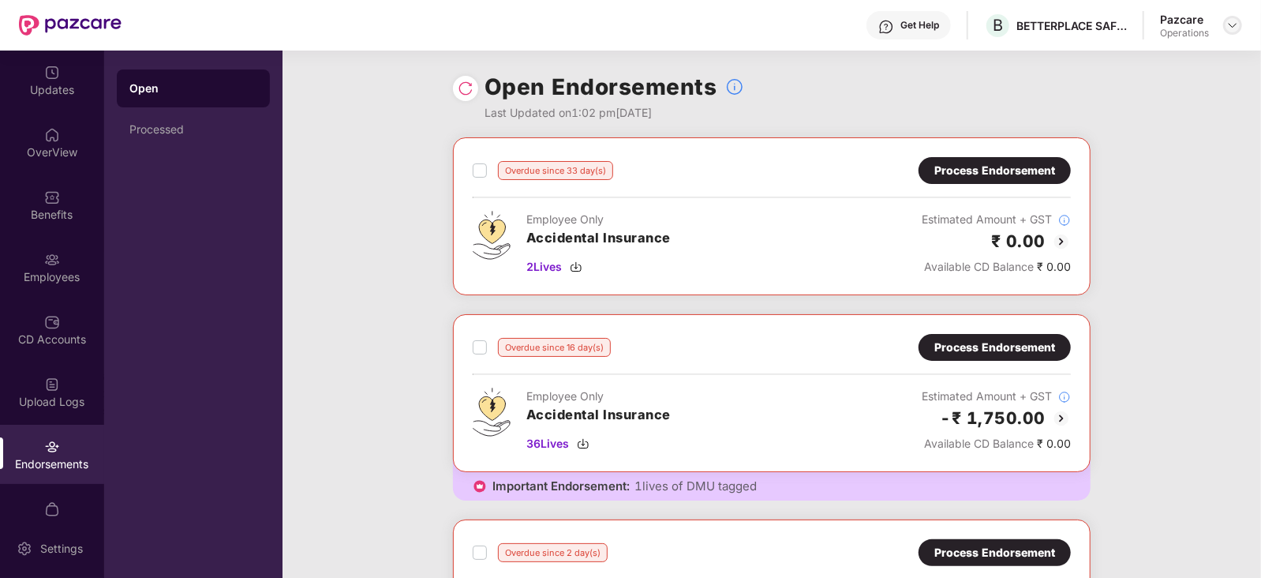
click at [1231, 21] on img at bounding box center [1233, 25] width 13 height 13
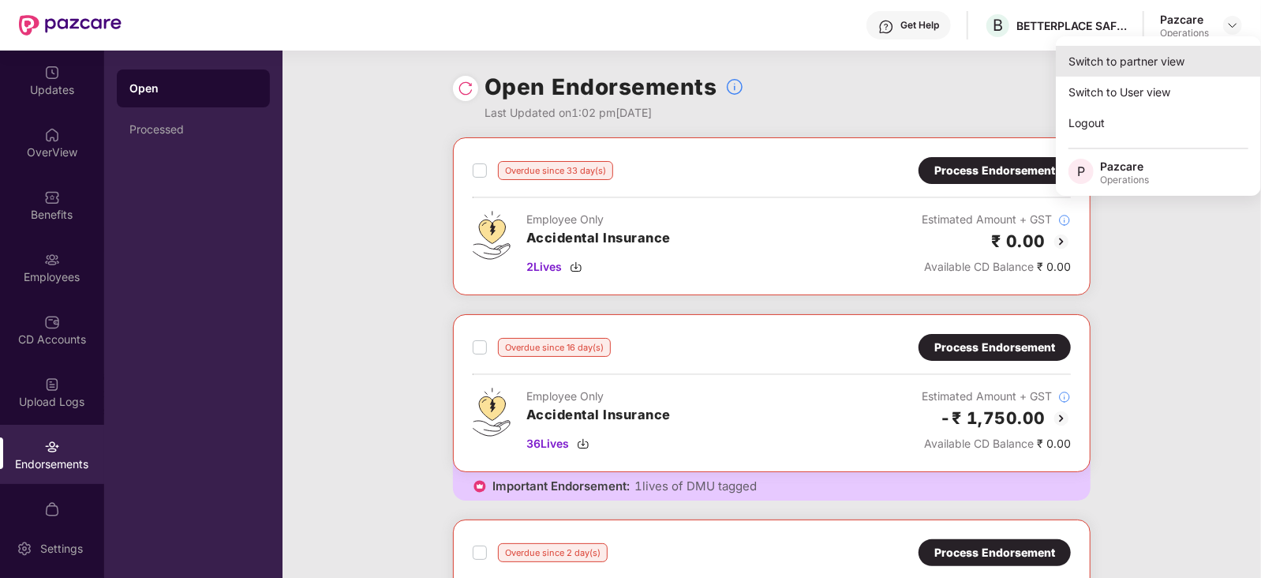
click at [1109, 64] on div "Switch to partner view" at bounding box center [1158, 61] width 205 height 31
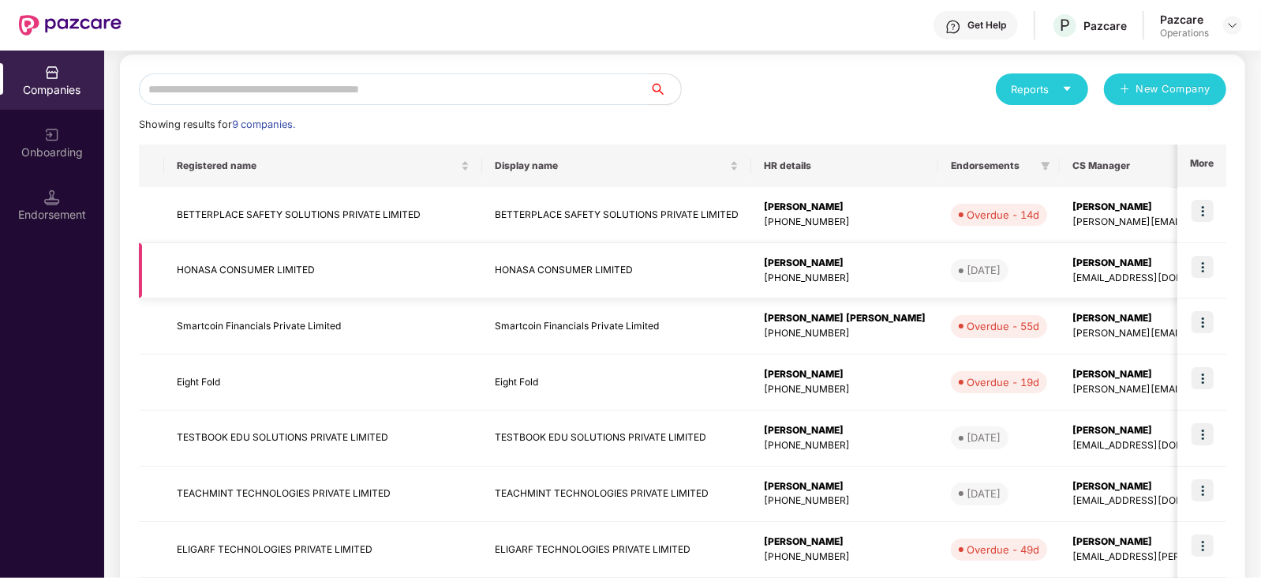
scroll to position [167, 0]
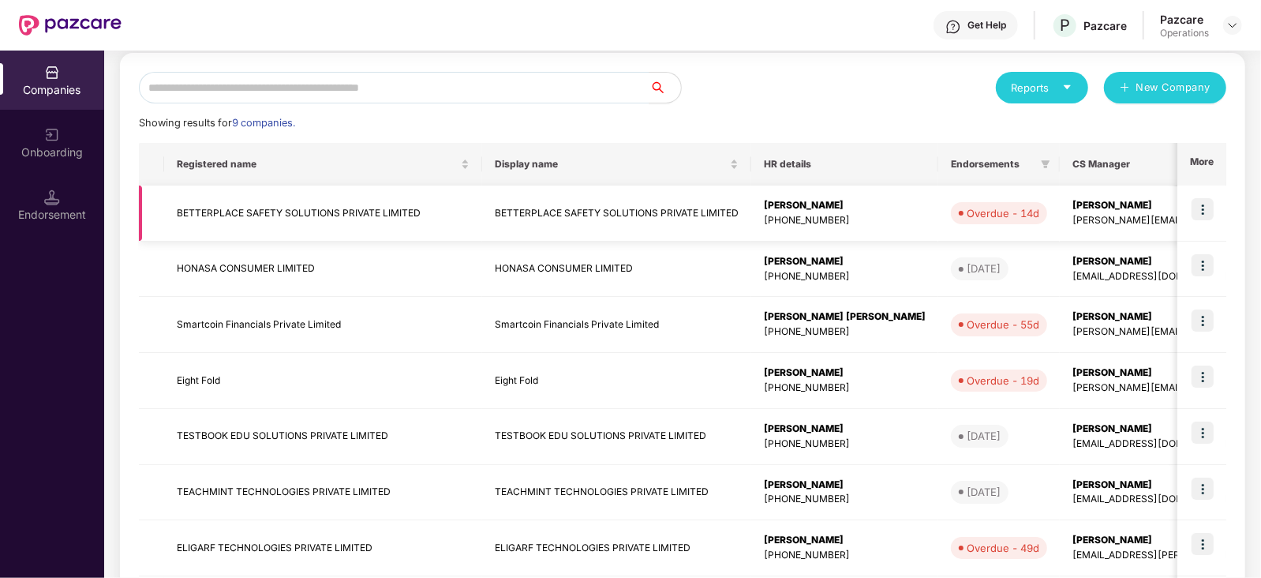
click at [238, 204] on td "BETTERPLACE SAFETY SOLUTIONS PRIVATE LIMITED" at bounding box center [323, 213] width 318 height 56
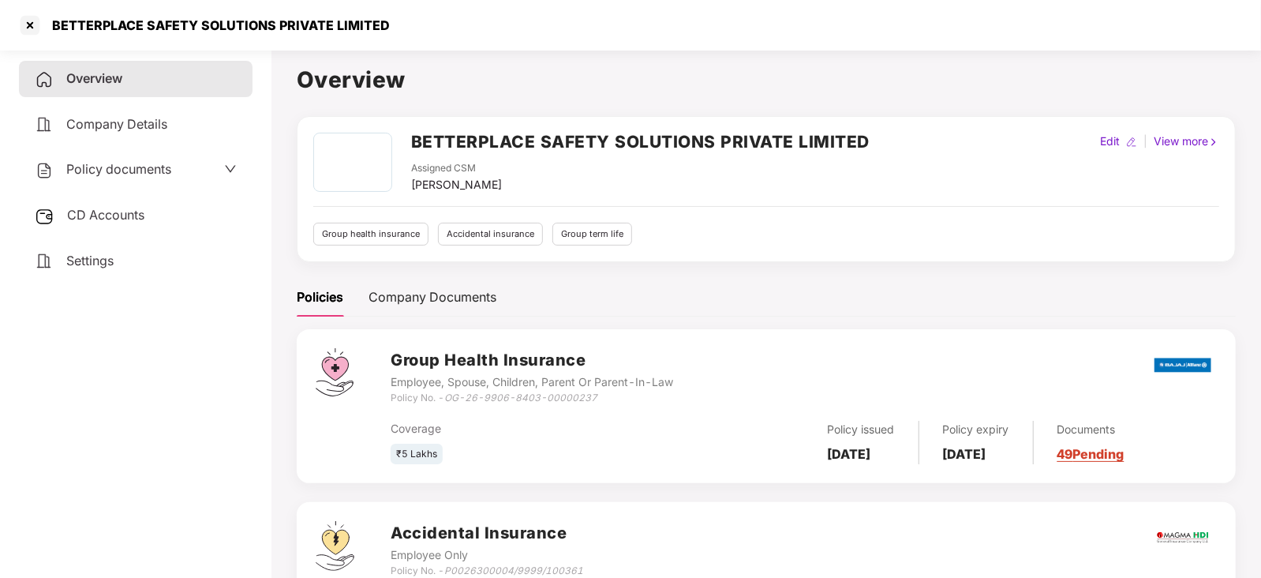
copy div "[PERSON_NAME]"
drag, startPoint x: 410, startPoint y: 182, endPoint x: 531, endPoint y: 183, distance: 120.8
click at [531, 183] on div "Assigned CSM [PERSON_NAME]" at bounding box center [640, 177] width 459 height 32
